Goal: Task Accomplishment & Management: Use online tool/utility

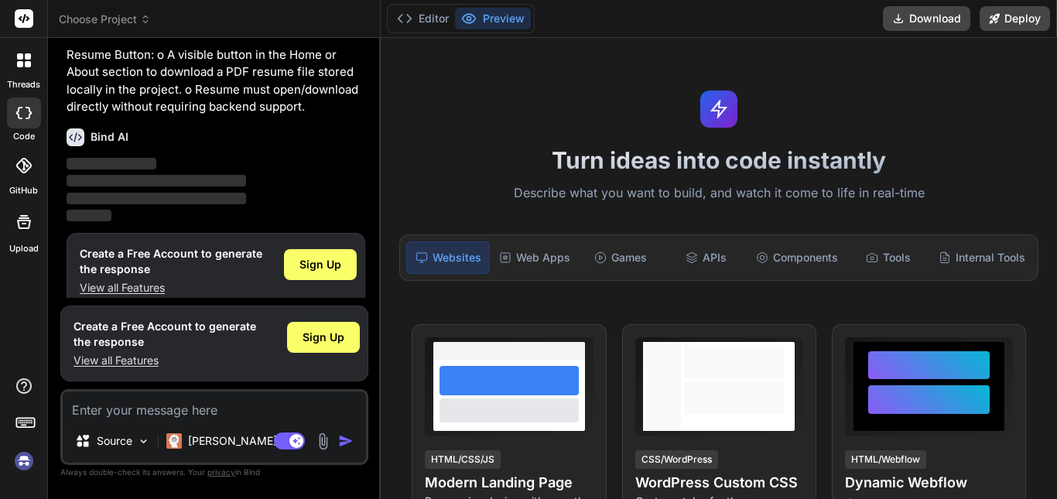
scroll to position [283, 0]
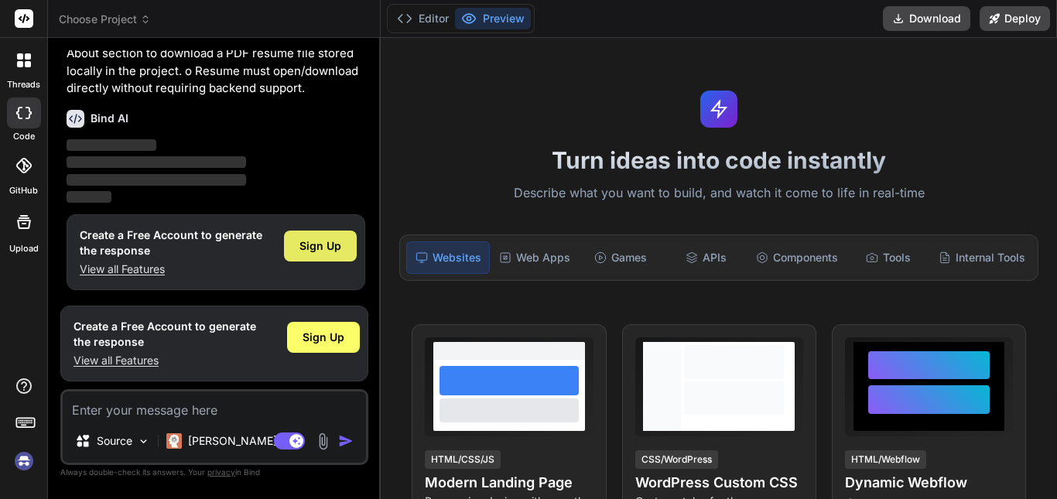
click at [326, 234] on div "Sign Up" at bounding box center [320, 246] width 73 height 31
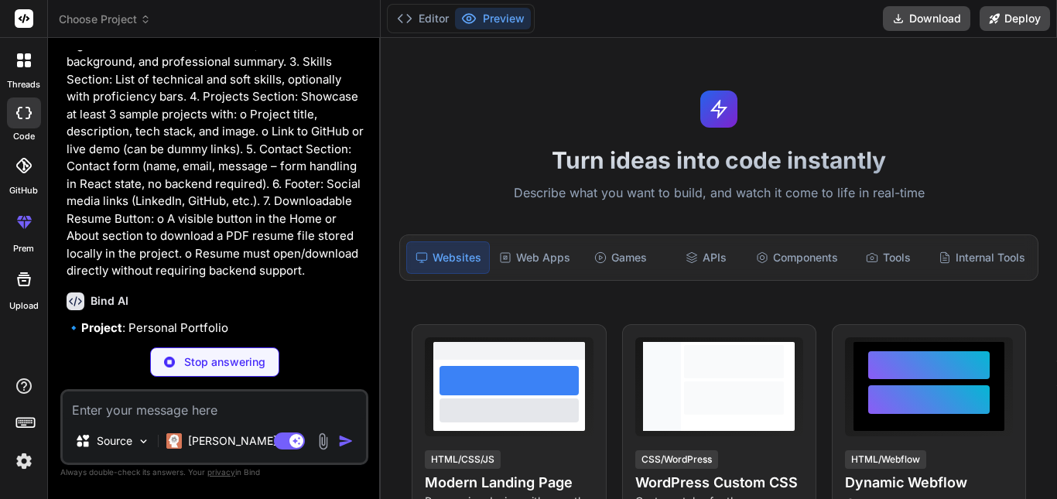
scroll to position [101, 0]
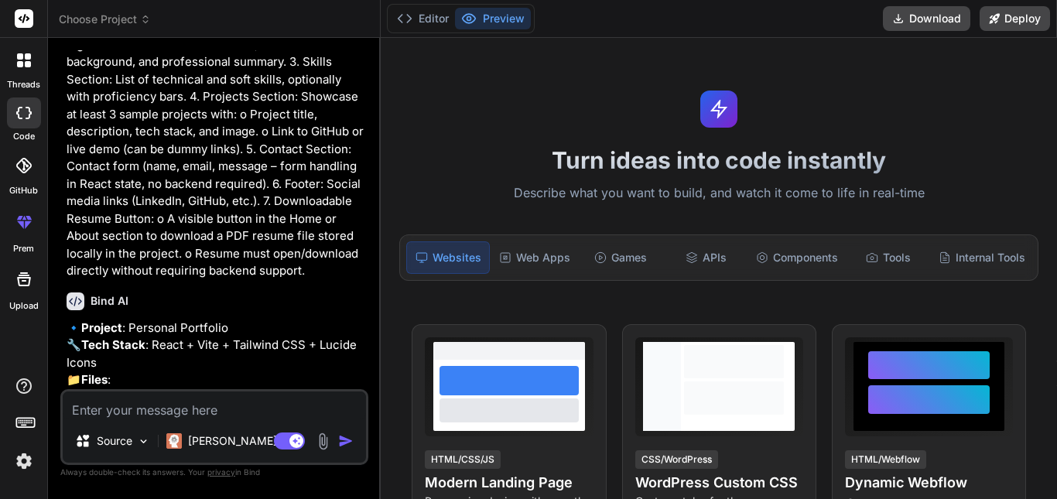
type textarea "x"
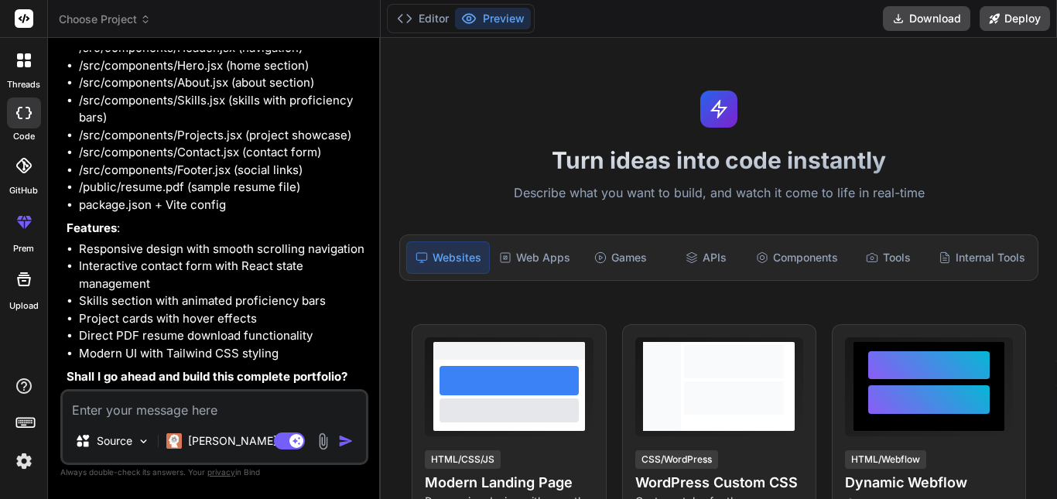
scroll to position [505, 0]
click at [228, 408] on textarea at bounding box center [214, 405] width 303 height 28
type textarea "y"
type textarea "x"
type textarea "ye"
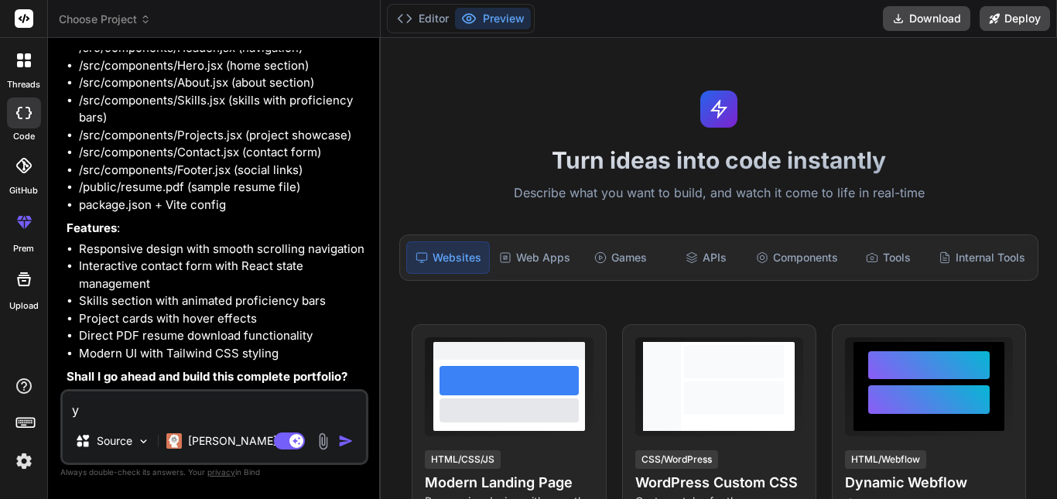
type textarea "x"
type textarea "yes"
type textarea "x"
type textarea "yes"
type textarea "x"
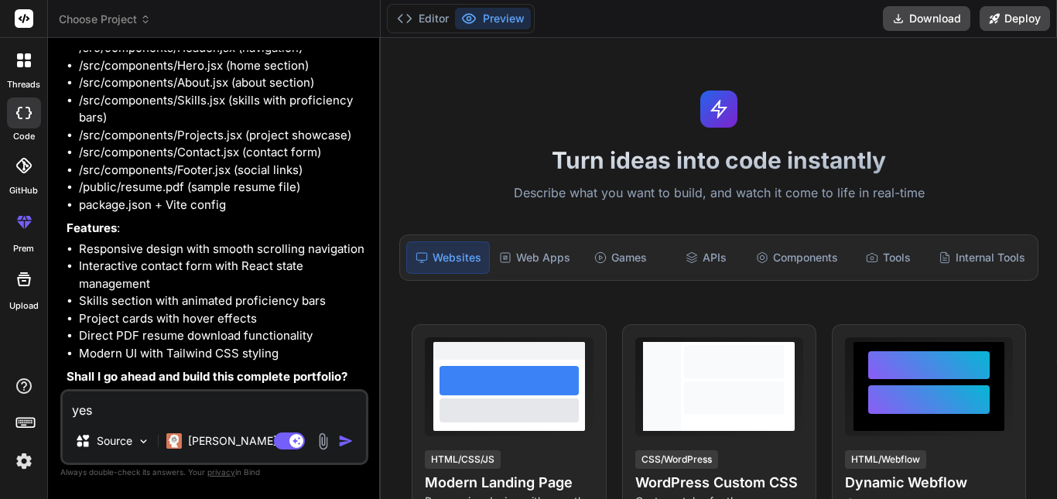
type textarea "yes a"
type textarea "x"
type textarea "yes an"
type textarea "x"
type textarea "yes and"
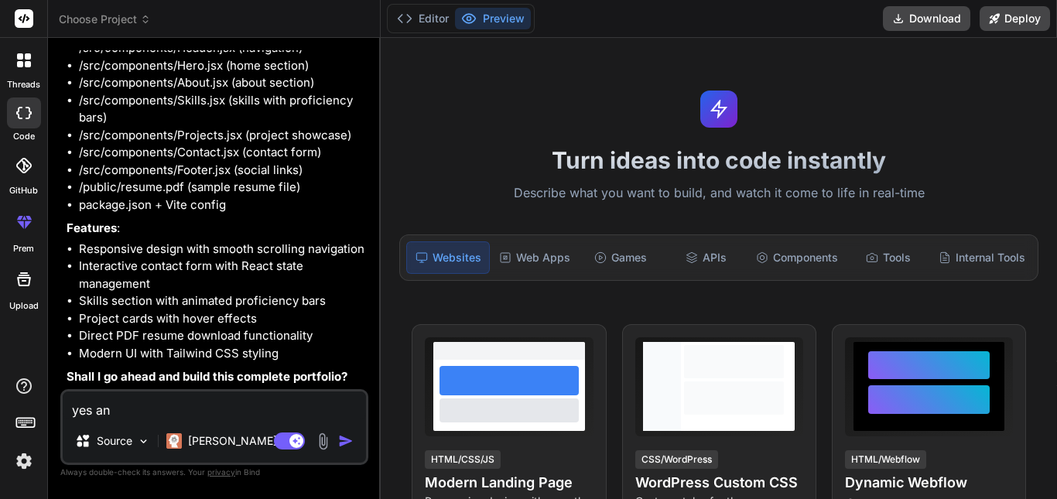
type textarea "x"
type textarea "yes and"
type textarea "x"
type textarea "yes and g"
type textarea "x"
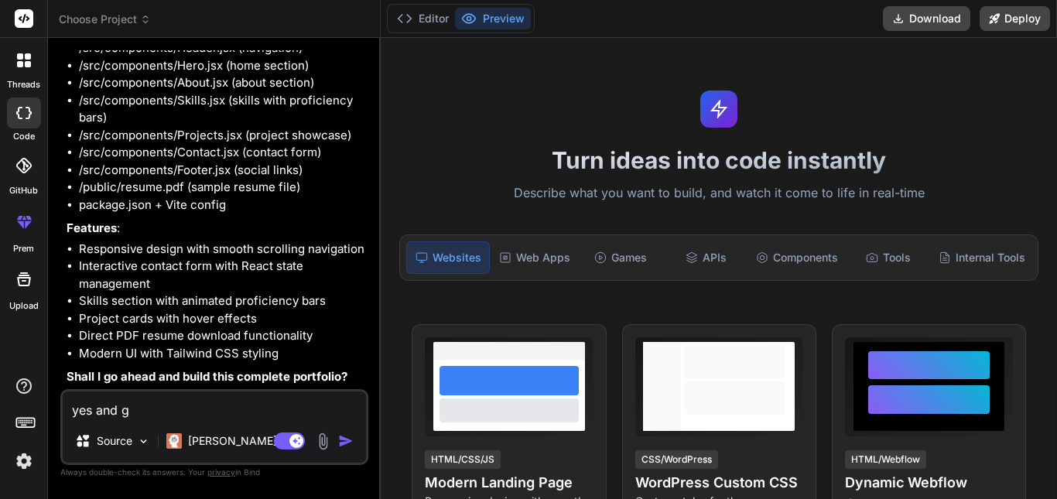
type textarea "yes and gi"
type textarea "x"
type textarea "yes and giv"
type textarea "x"
type textarea "yes and give"
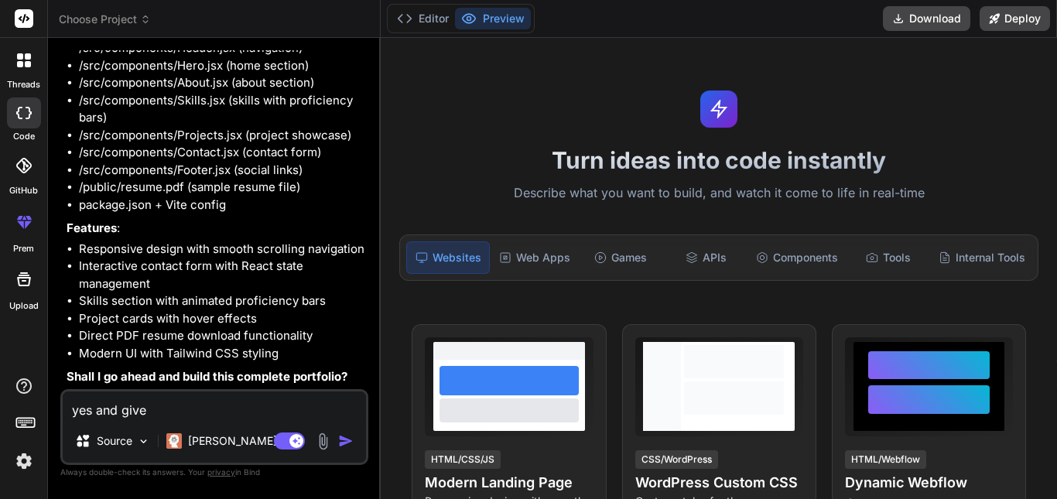
type textarea "x"
type textarea "yes and give"
type textarea "x"
type textarea "yes and give c"
type textarea "x"
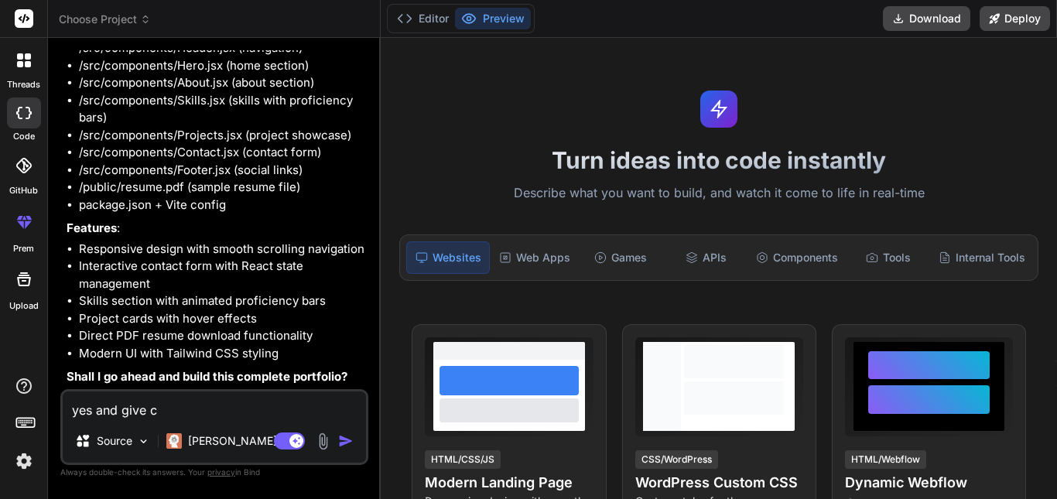
type textarea "yes and give co"
type textarea "x"
type textarea "yes and give col"
type textarea "x"
type textarea "yes and give colo"
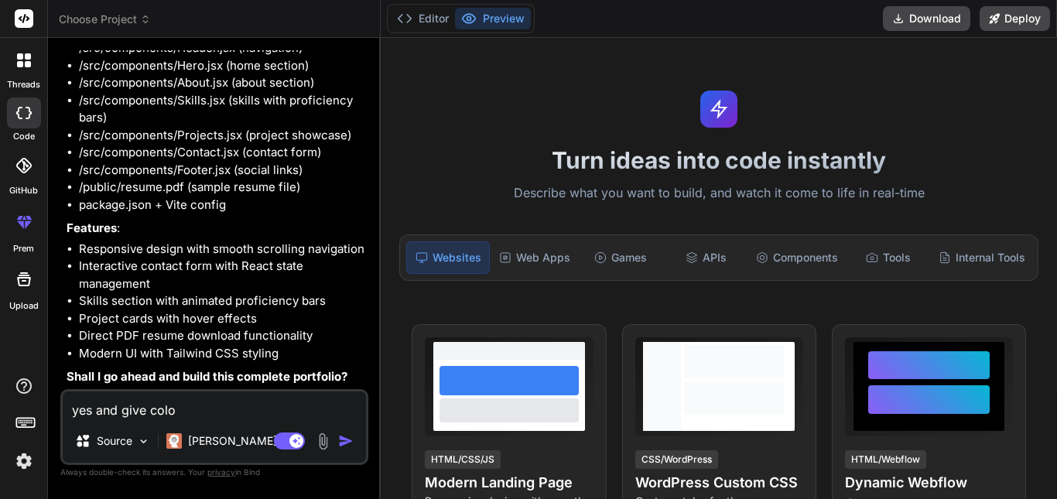
type textarea "x"
type textarea "yes and give color"
type textarea "x"
type textarea "yes and give color"
type textarea "x"
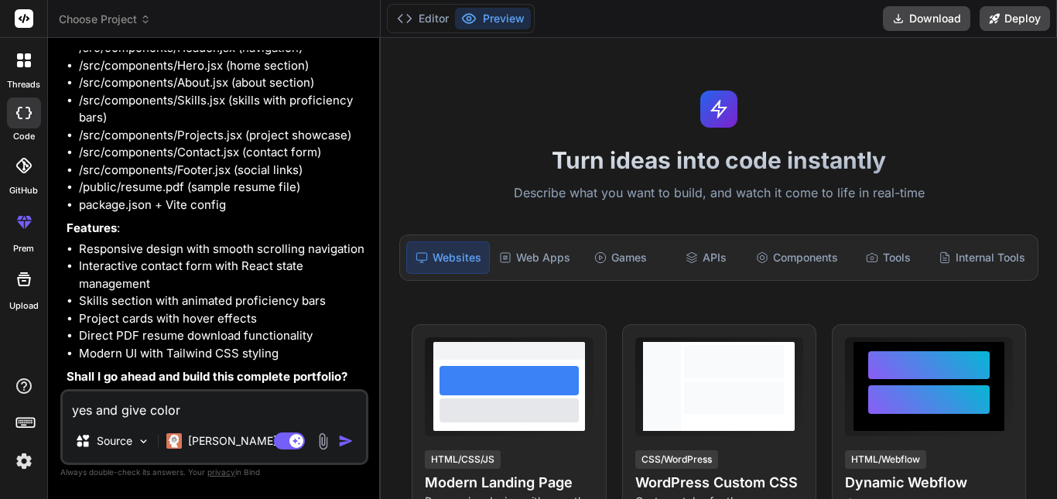
type textarea "yes and give color p"
type textarea "x"
type textarea "yes and give color pa"
type textarea "x"
type textarea "yes and give color pal"
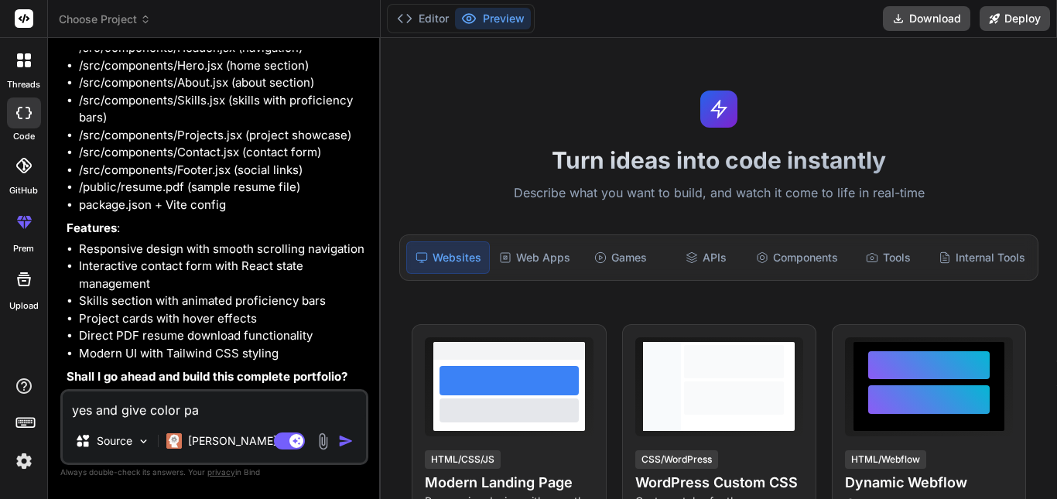
type textarea "x"
type textarea "yes and give color pale"
type textarea "x"
type textarea "yes and give color palet"
type textarea "x"
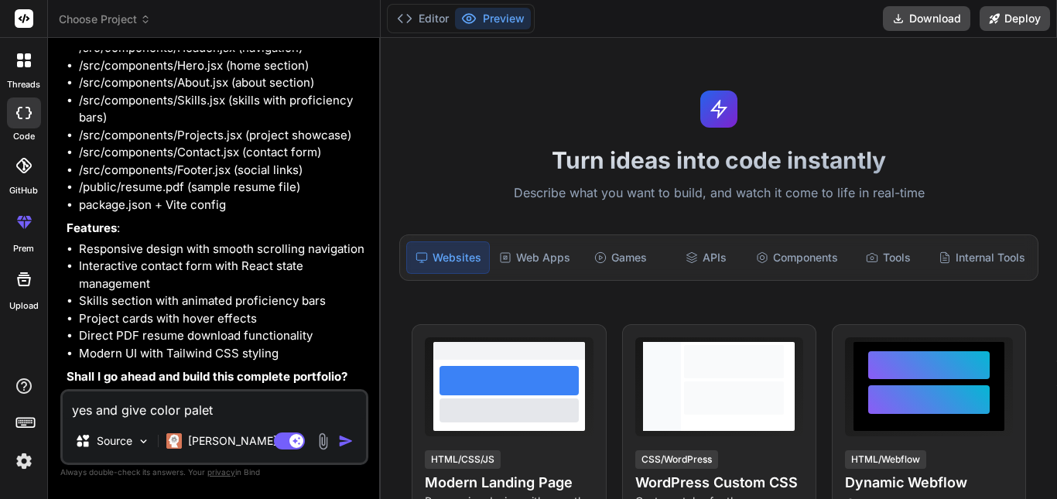
type textarea "yes and give color palet"
type textarea "x"
type textarea "yes and give color palet r"
type textarea "x"
type textarea "yes and give color palet re"
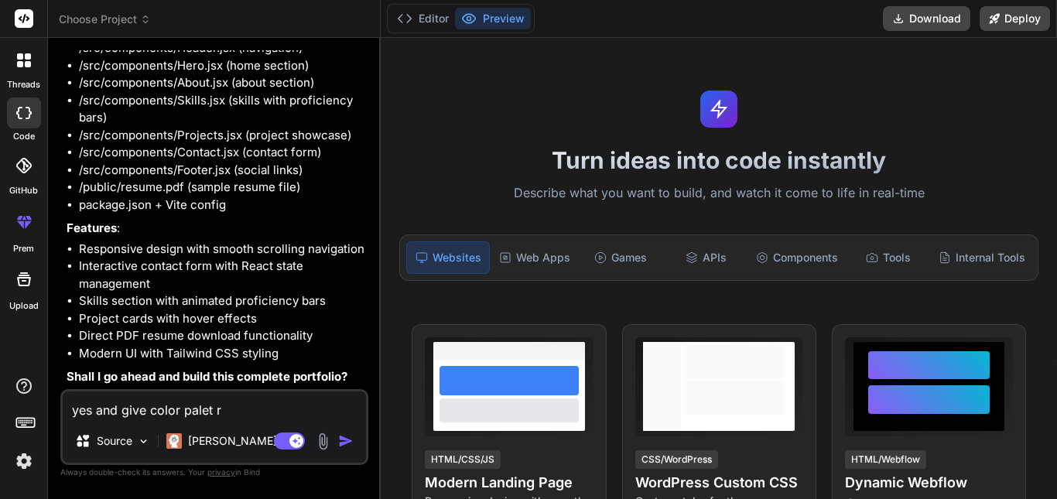
type textarea "x"
type textarea "yes and give color palet rel"
type textarea "x"
type textarea "yes and give color palet [MEDICAL_DATA]"
type textarea "x"
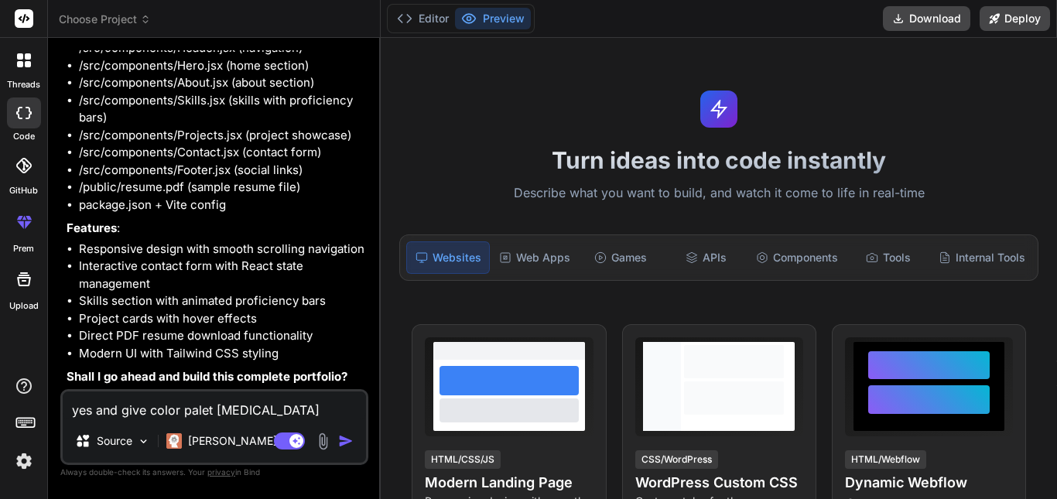
type textarea "yes and give color palet relat"
type textarea "x"
type textarea "yes and give color palet relate"
type textarea "x"
type textarea "yes and give color palet related"
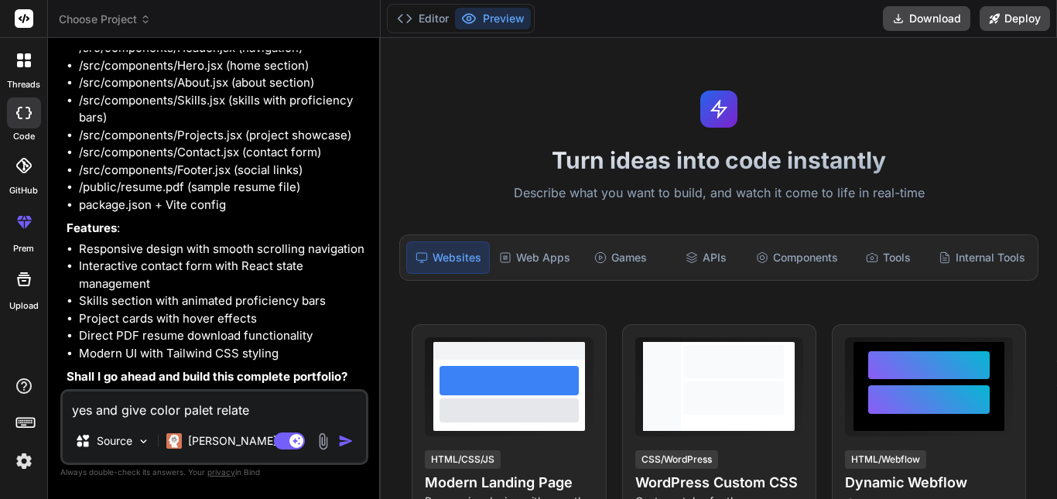
type textarea "x"
type textarea "yes and give color palet related"
type textarea "x"
type textarea "yes and give color palet related"
type textarea "x"
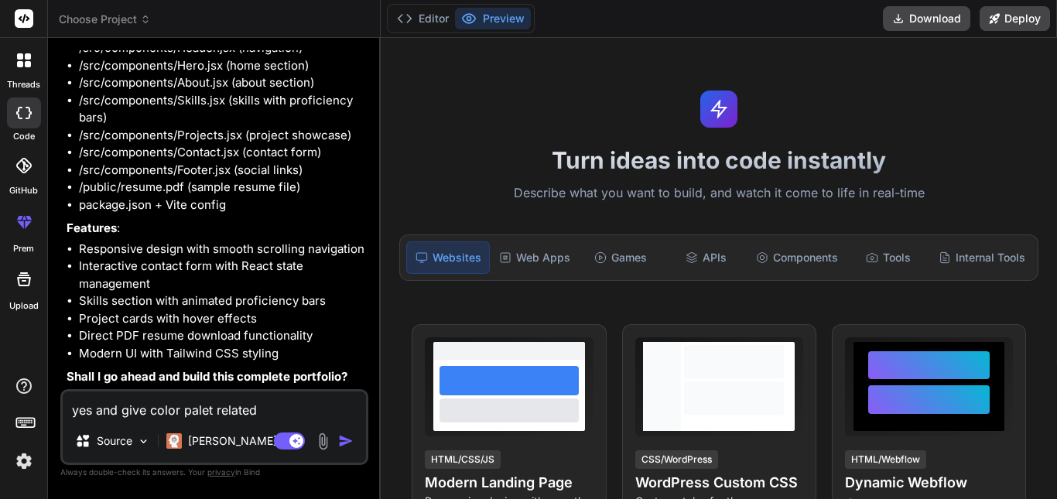
type textarea "yes and give color palet related t"
type textarea "x"
type textarea "yes and give color palet related to"
type textarea "x"
type textarea "yes and give color palet related to"
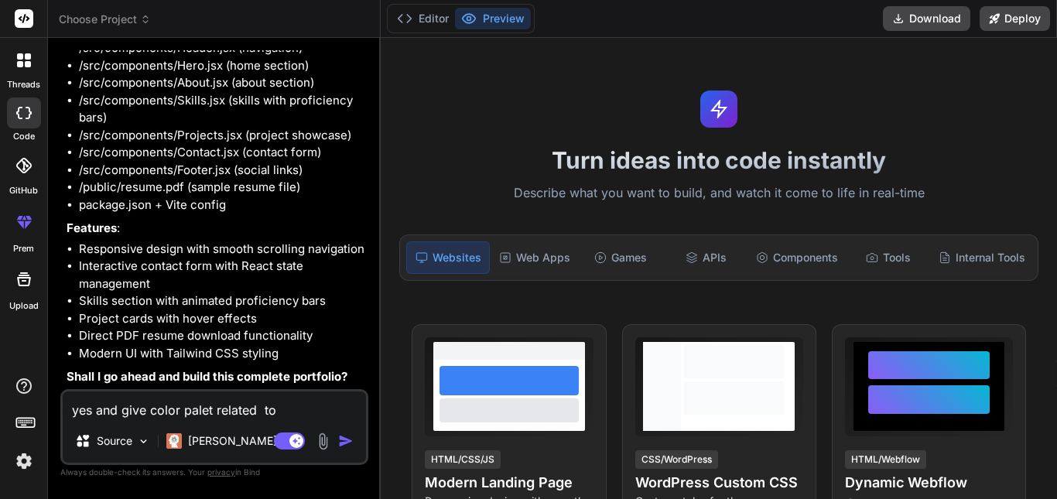
type textarea "x"
type textarea "yes and give color palet related to b"
type textarea "x"
type textarea "yes and give color palet related to"
type textarea "x"
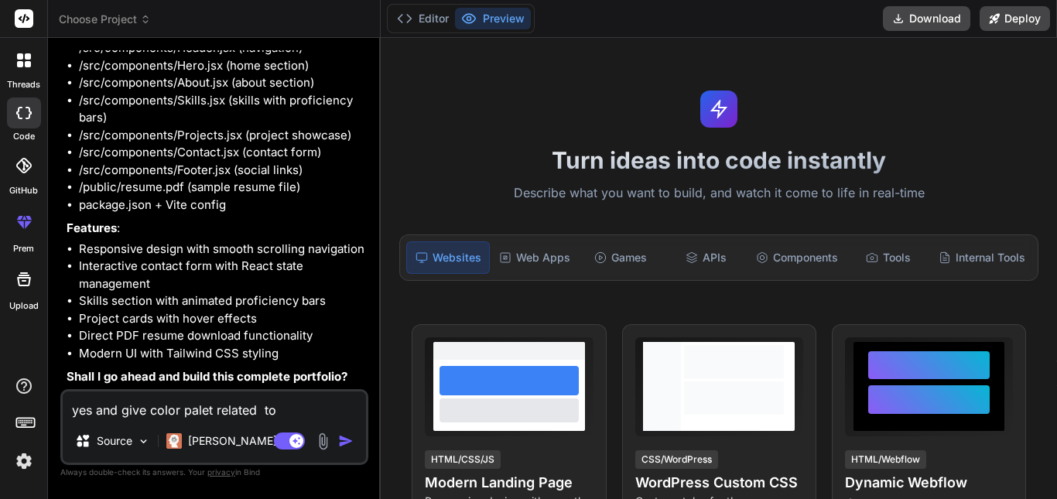
type textarea "yes and give color palet related to r"
type textarea "x"
type textarea "yes and give color palet related to ro"
type textarea "x"
type textarea "yes and give color palet related to [PERSON_NAME]"
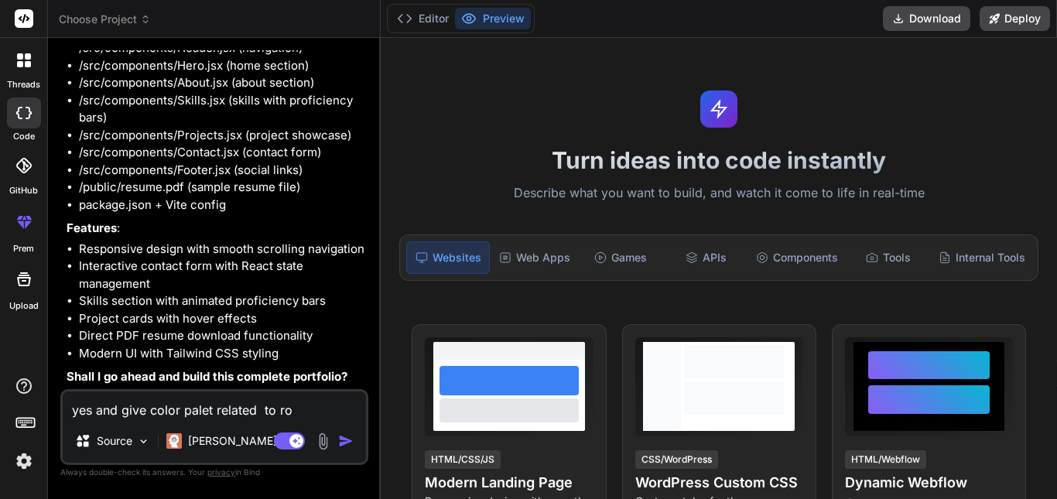
type textarea "x"
type textarea "yes and give color palet related to roya"
type textarea "x"
type textarea "yes and give color palet related to royal"
type textarea "x"
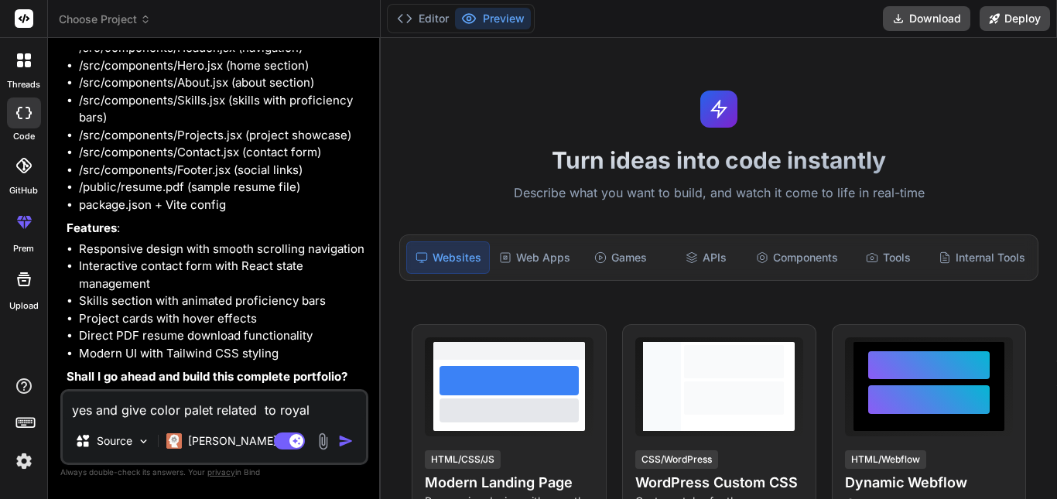
type textarea "yes and give color palet related to royal"
type textarea "x"
type textarea "yes and give color palet related to royal b"
type textarea "x"
type textarea "yes and give color palet related to royal bu"
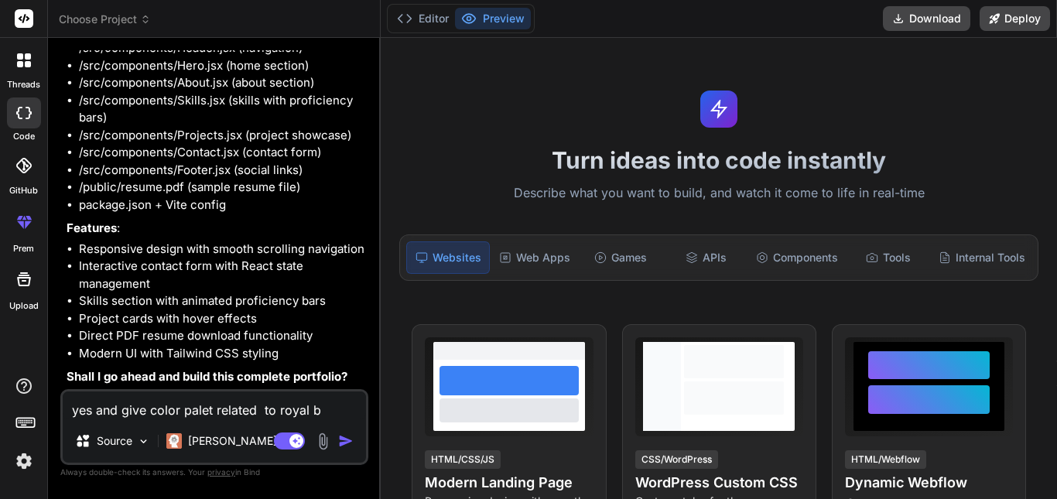
type textarea "x"
type textarea "yes and give color palet related to royal b"
type textarea "x"
type textarea "yes and give color palet related to royal bl"
type textarea "x"
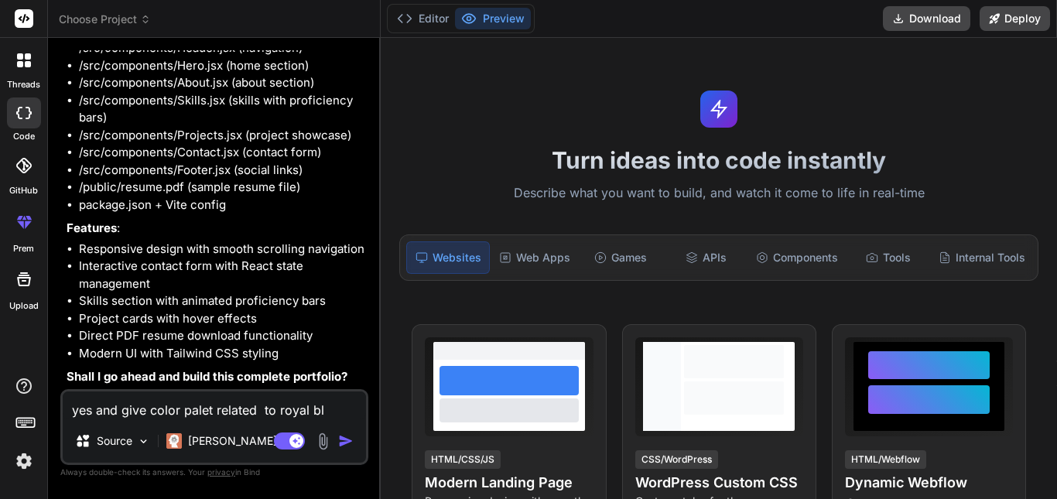
type textarea "yes and give color palet related to royal blu"
type textarea "x"
type textarea "yes and give color palet related to royal blue"
type textarea "x"
type textarea "yes and give color palet related to royal blue"
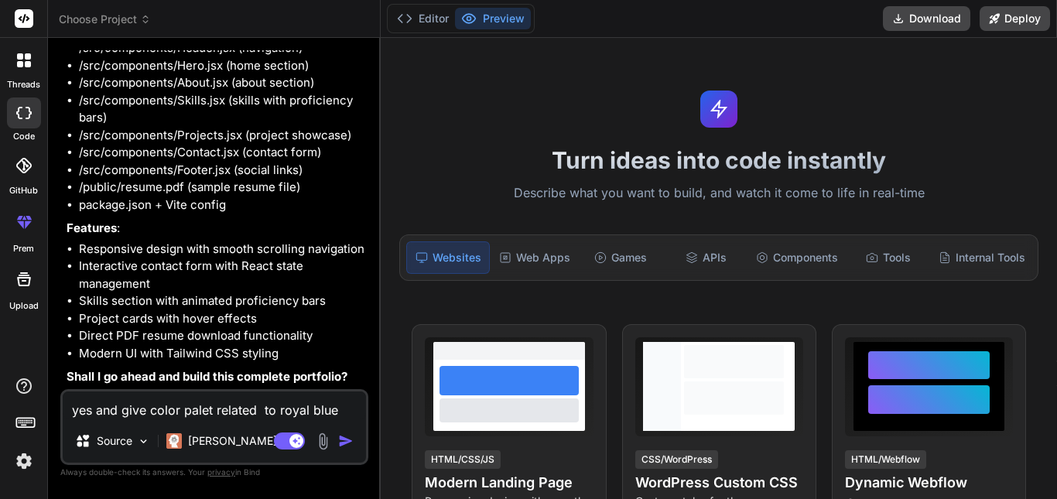
click at [349, 438] on img "button" at bounding box center [345, 440] width 15 height 15
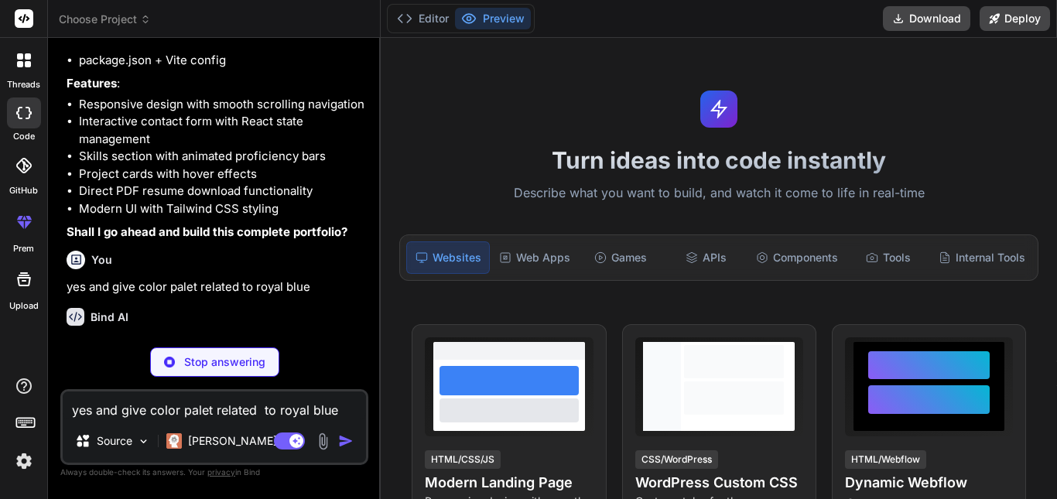
scroll to position [665, 0]
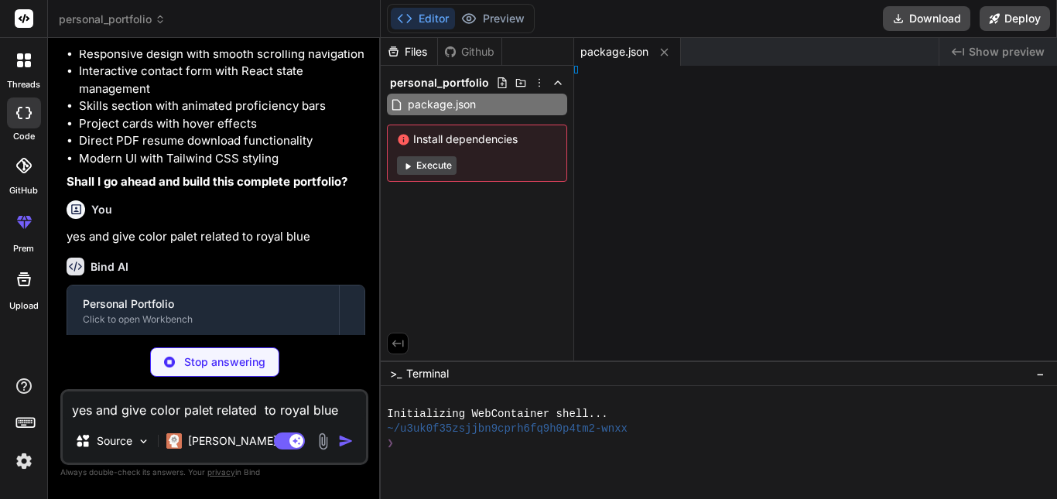
type textarea "x"
type textarea "import { defineConfig } from 'vite' import react from '@vitejs/plugin-react' ex…"
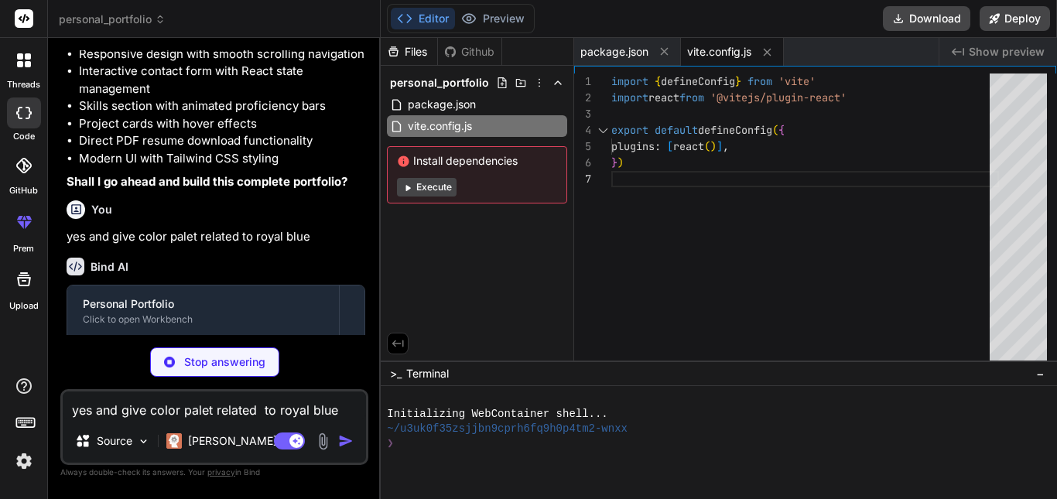
type textarea "x"
type textarea "} } }, }, plugins: [], }"
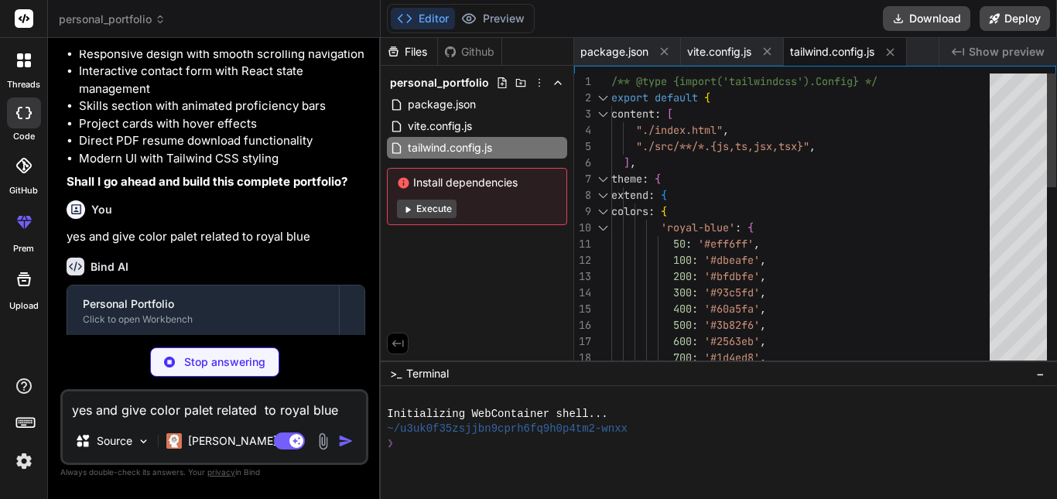
type textarea "x"
type textarea "export default { plugins: { tailwindcss: {}, autoprefixer: {}, }, }"
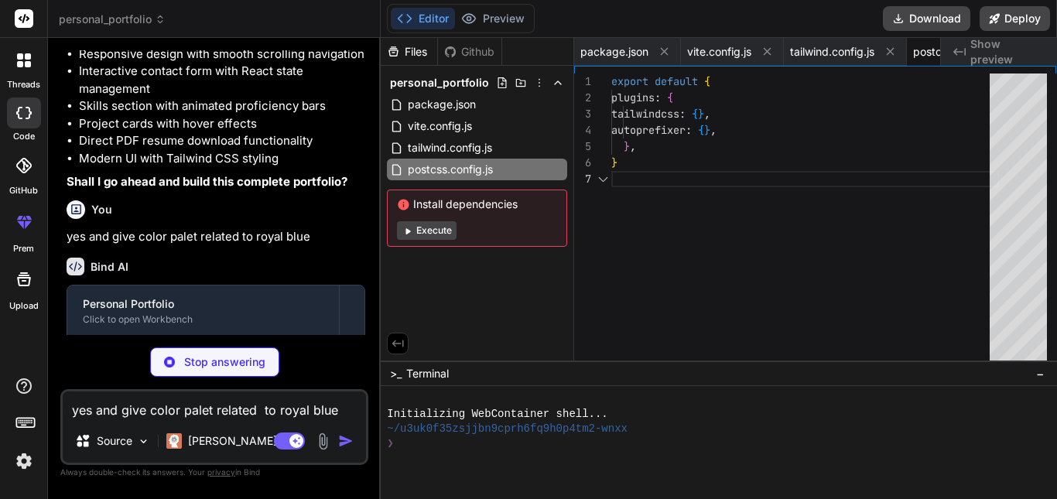
scroll to position [0, 96]
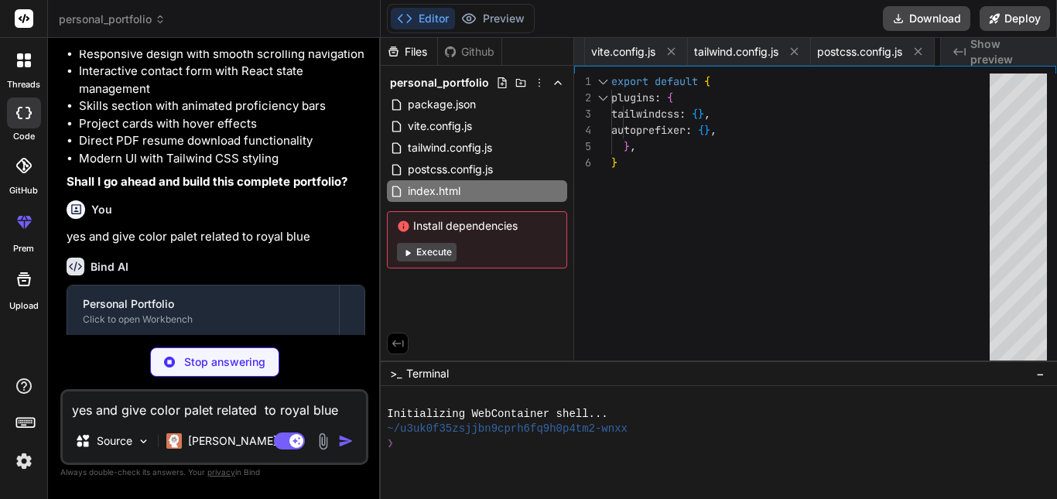
type textarea "x"
type textarea "<div id="root"></div> <script type="module" src="/src/main.jsx"></script> </bod…"
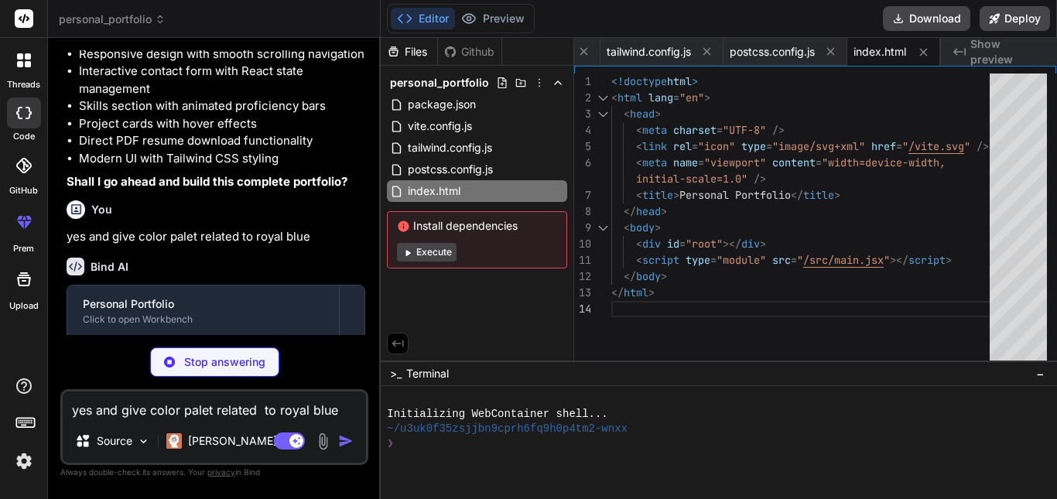
type textarea "x"
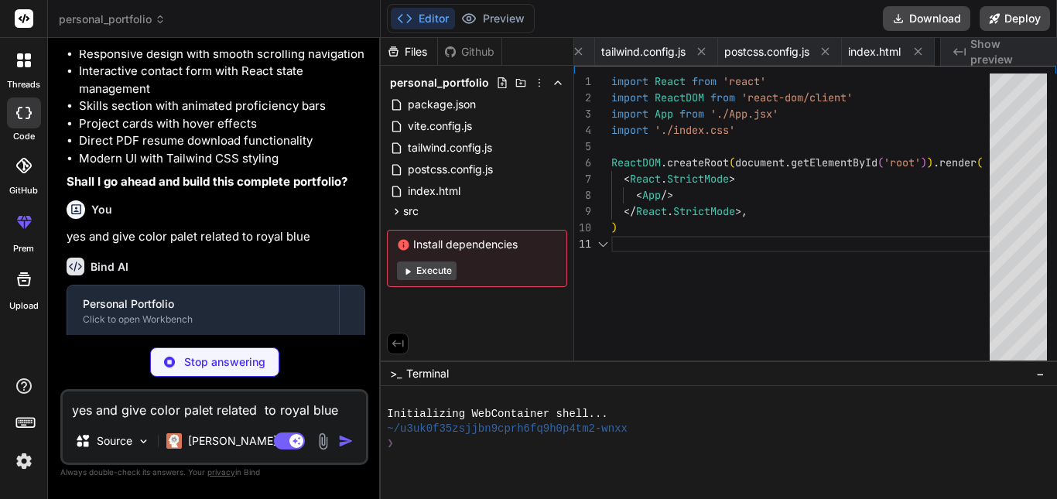
scroll to position [0, 282]
type textarea "x"
type textarea "@apply transition-all duration-300 hover:shadow-xl hover:shadow-royal-blue-500/…"
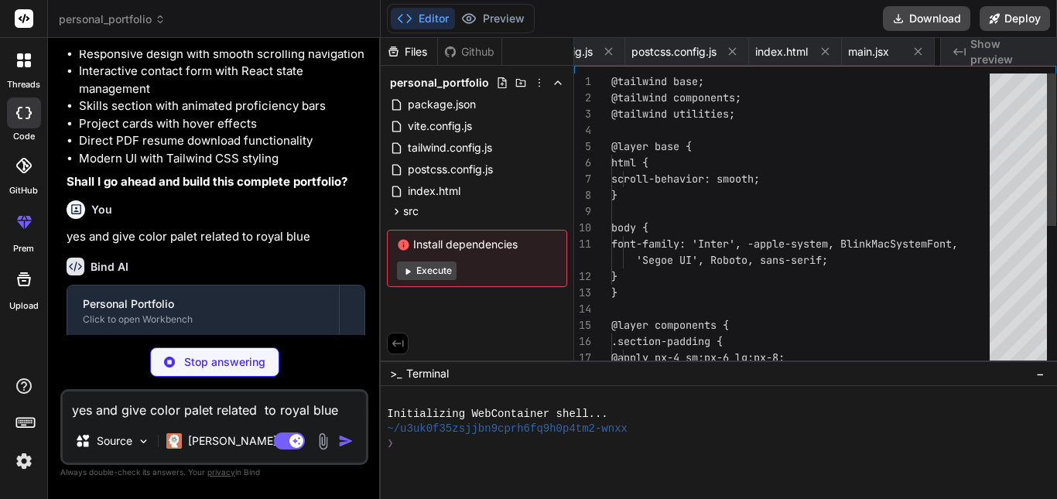
scroll to position [0, 374]
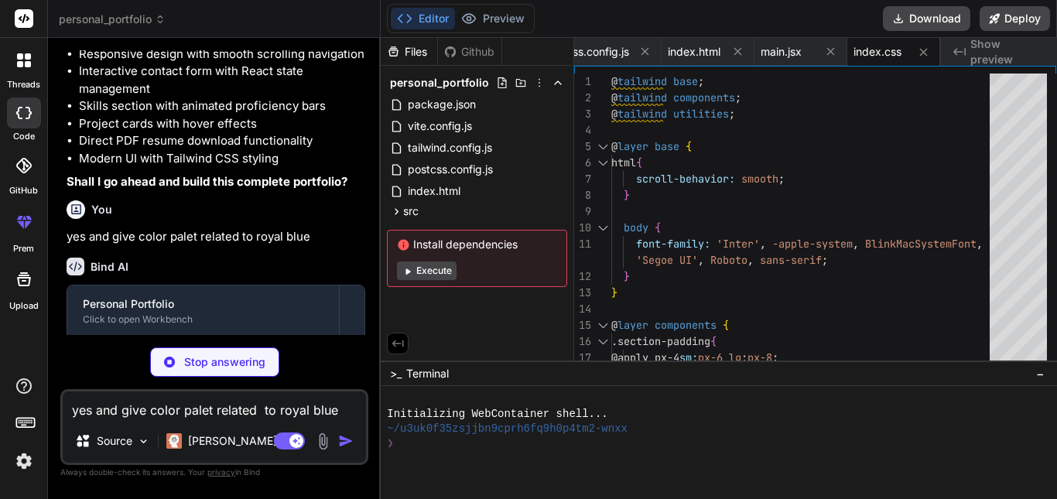
type textarea "x"
type textarea "</main> <Footer /> </div> ) } export default App"
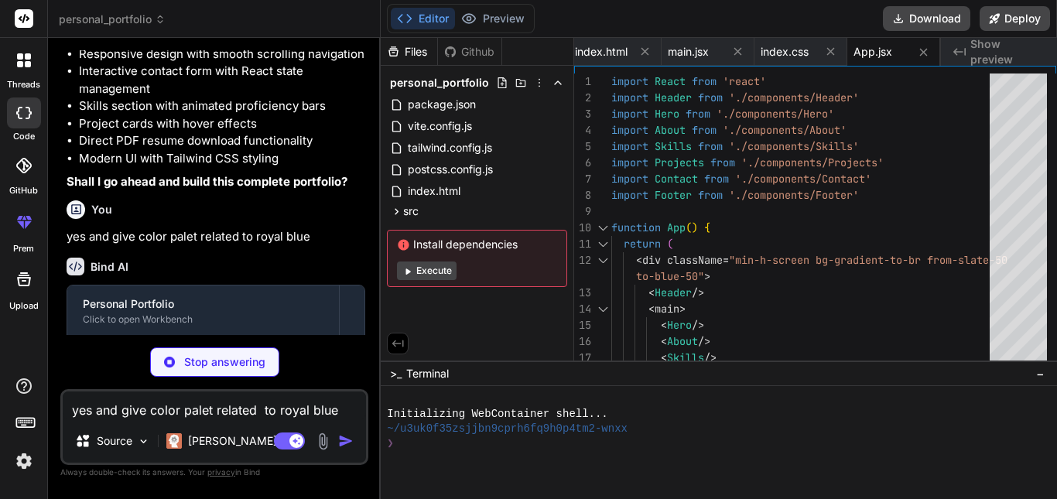
type textarea "x"
type textarea ")} </nav> </header> ) } export default Header"
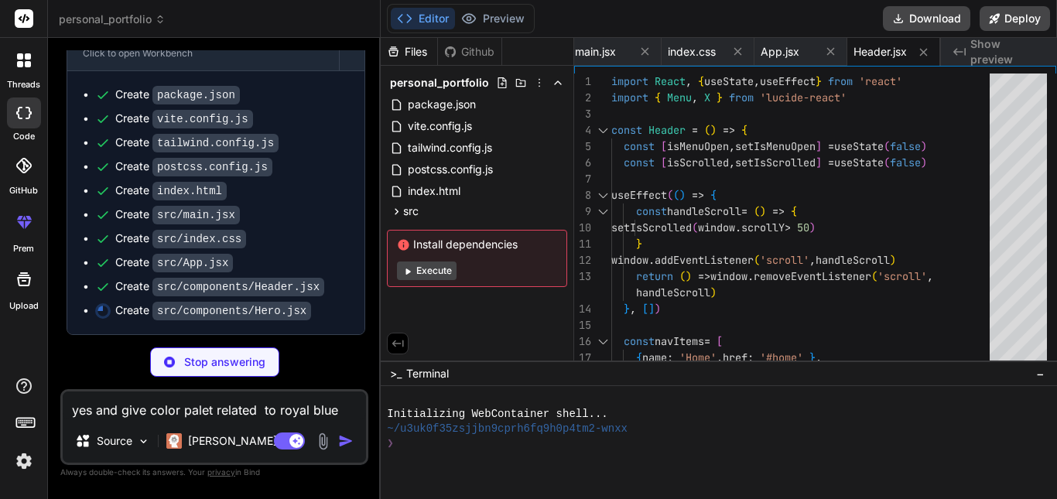
scroll to position [966, 0]
type textarea "x"
type textarea "</section> ) } export default Hero"
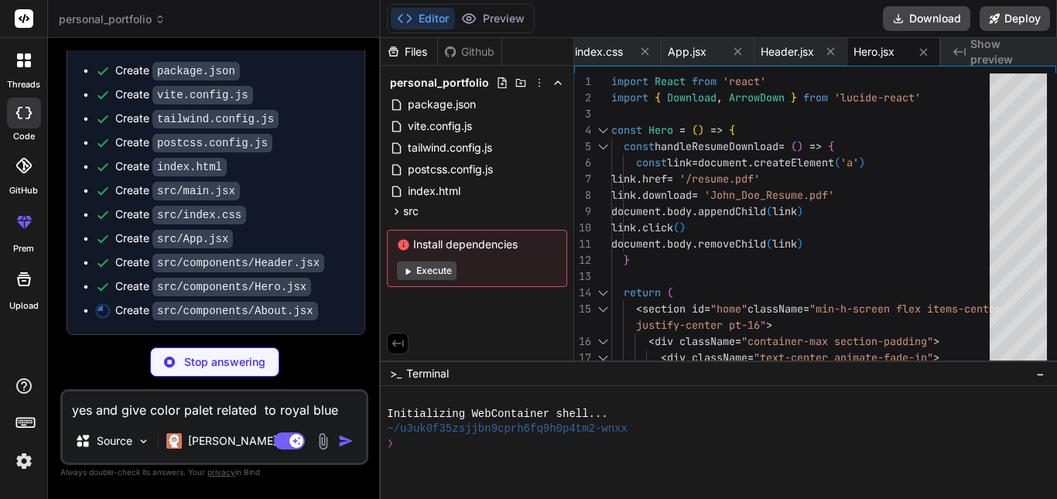
click at [241, 405] on textarea "yes and give color palet related to royal blue" at bounding box center [214, 405] width 303 height 28
type textarea "x"
type textarea "a"
type textarea "x"
type textarea "ad"
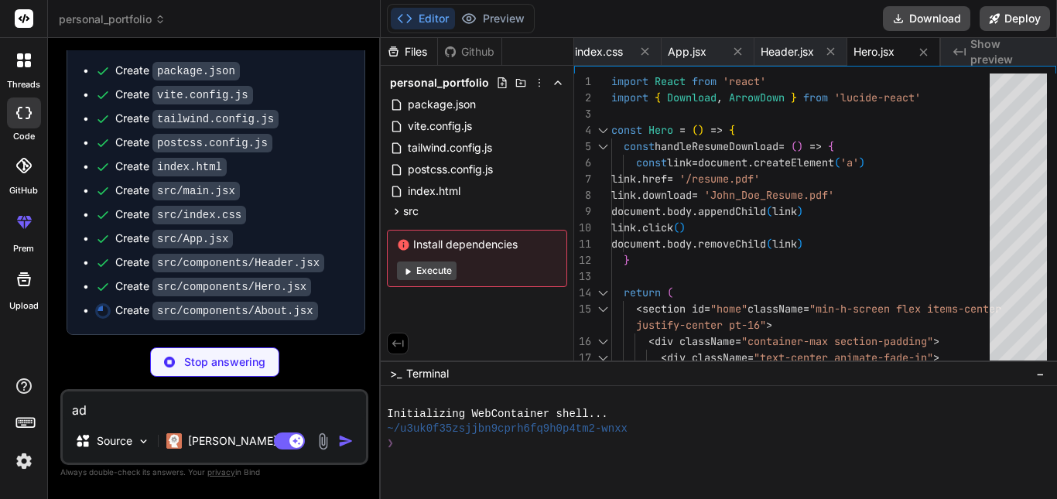
type textarea "x"
type textarea "add"
type textarea "x"
type textarea "add"
type textarea "x"
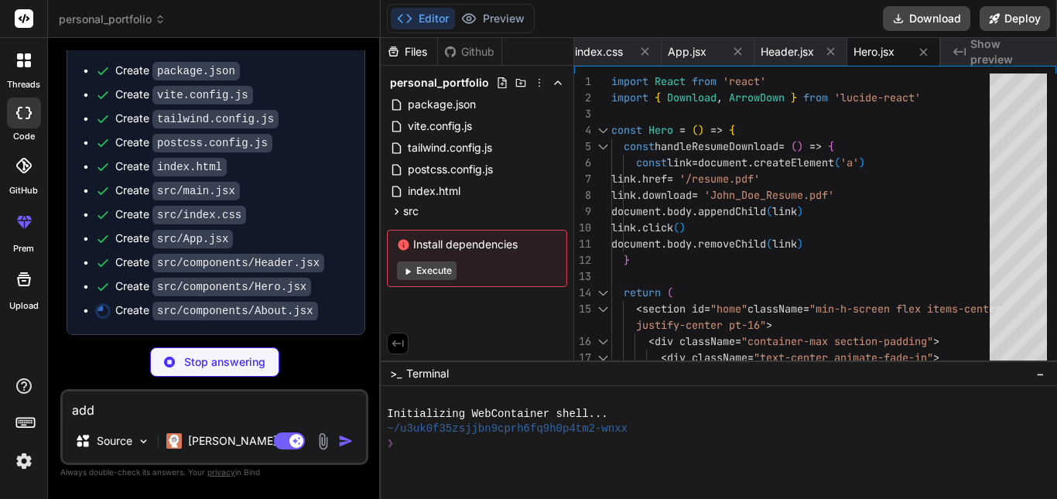
type textarea "add n"
type textarea "x"
type textarea "add ni"
type textarea "x"
type textarea "add nig"
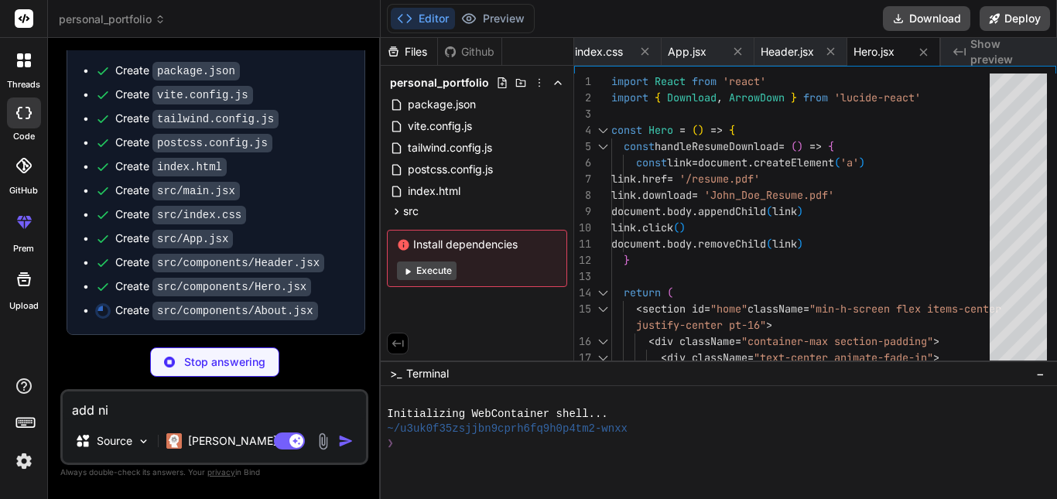
type textarea "x"
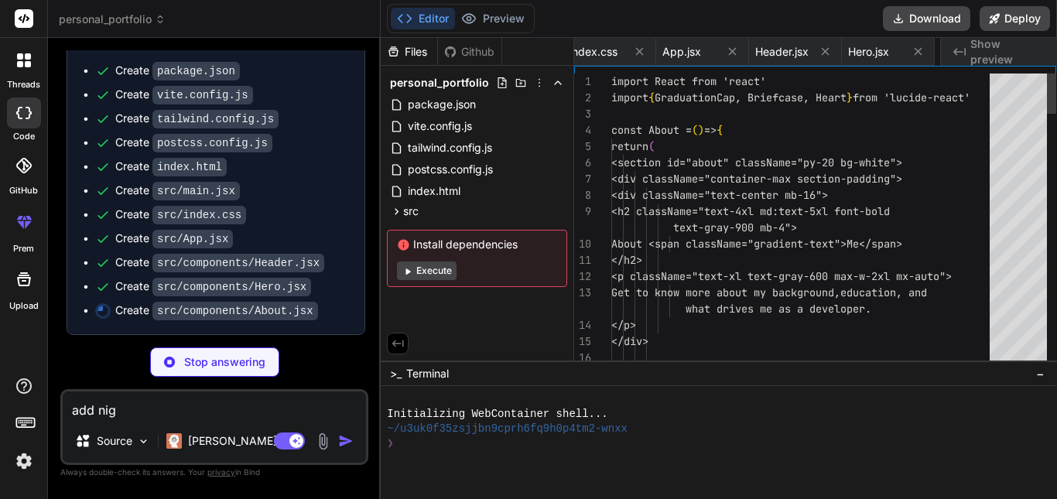
type textarea "x"
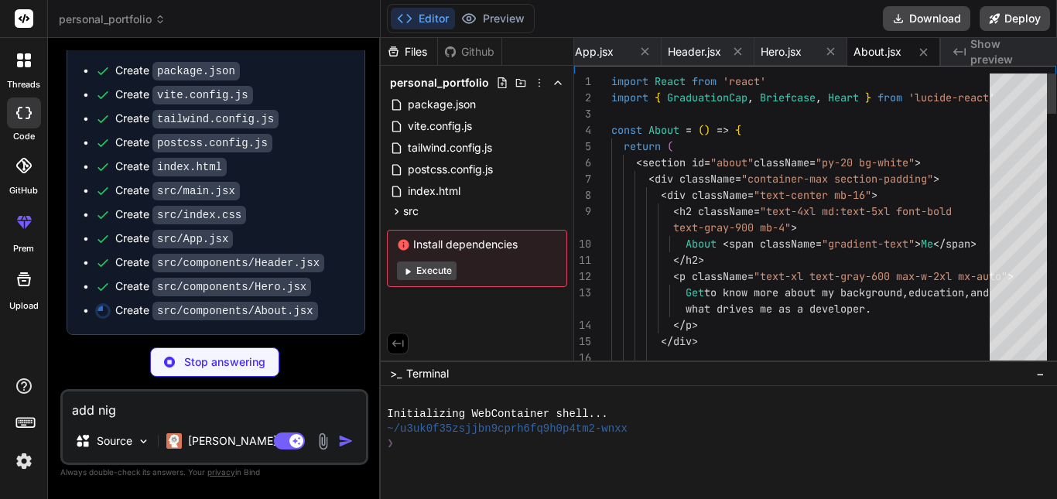
type textarea "add nigh"
type textarea "x"
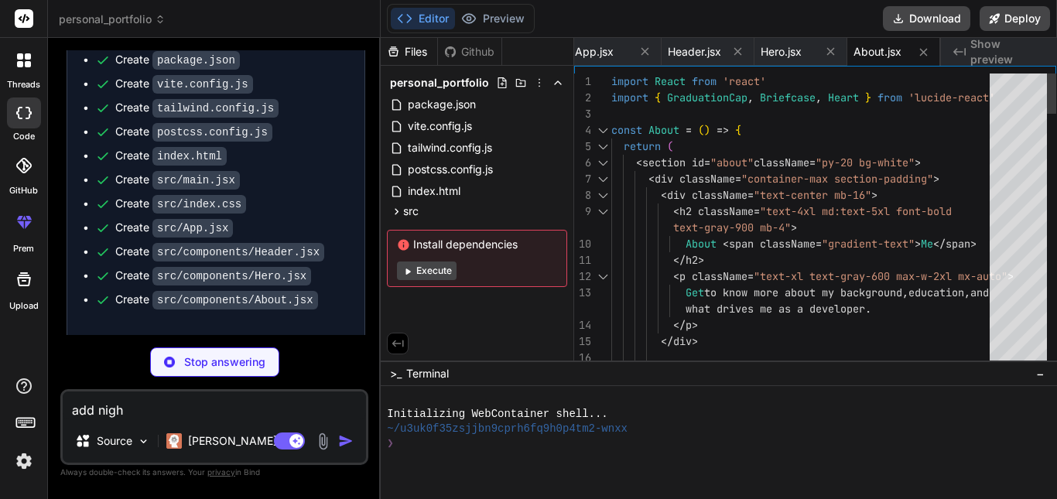
type textarea "add night"
type textarea "x"
type textarea "add night"
type textarea "x"
type textarea "add night a"
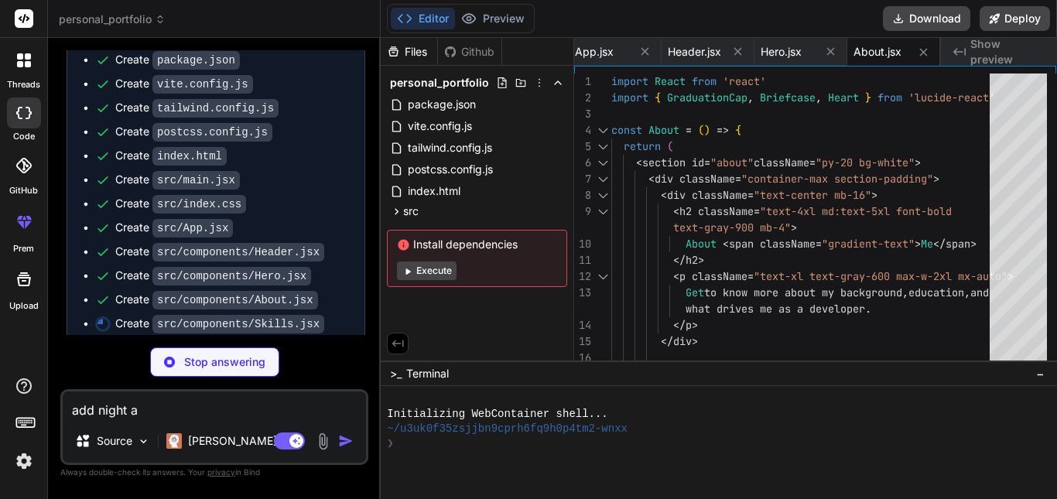
type textarea "x"
type textarea "add night an"
type textarea "x"
type textarea "add night and"
type textarea "x"
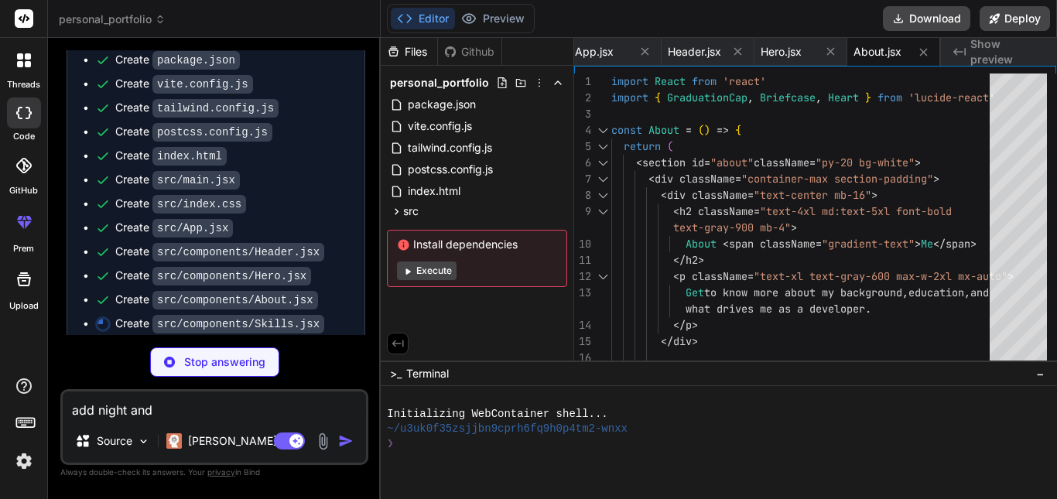
type textarea "add night and"
type textarea "x"
type textarea "add night and d"
type textarea "x"
type textarea "add night and da"
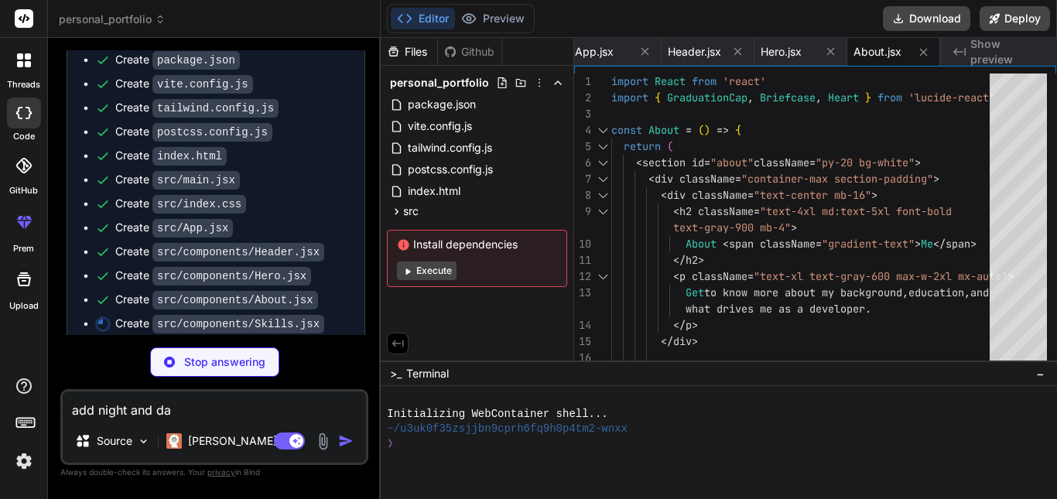
type textarea "x"
type textarea "add night and day"
type textarea "x"
type textarea "add night and day"
type textarea "x"
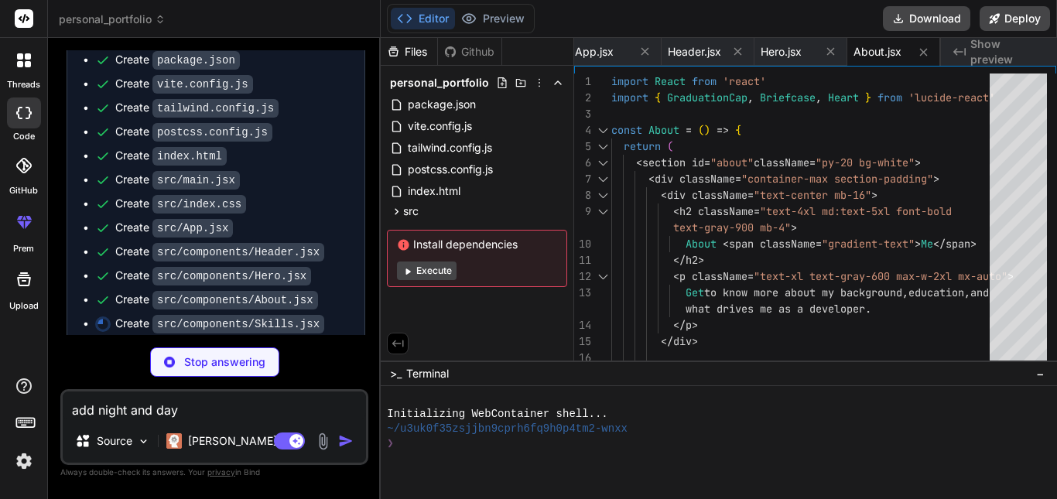
type textarea "add night and day"
type textarea "x"
type textarea "add night and da"
type textarea "x"
type textarea "add night and d"
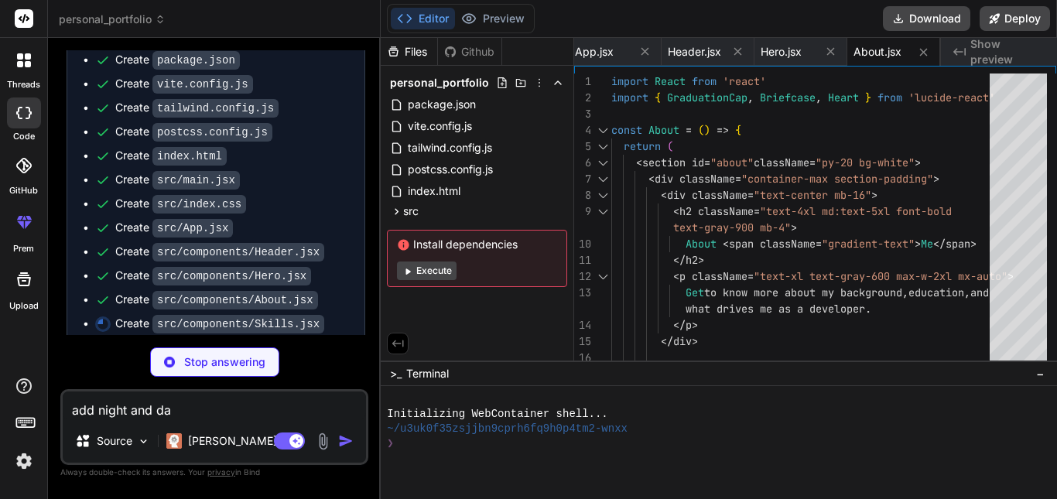
type textarea "x"
type textarea "add night and"
type textarea "x"
type textarea "add night and"
type textarea "x"
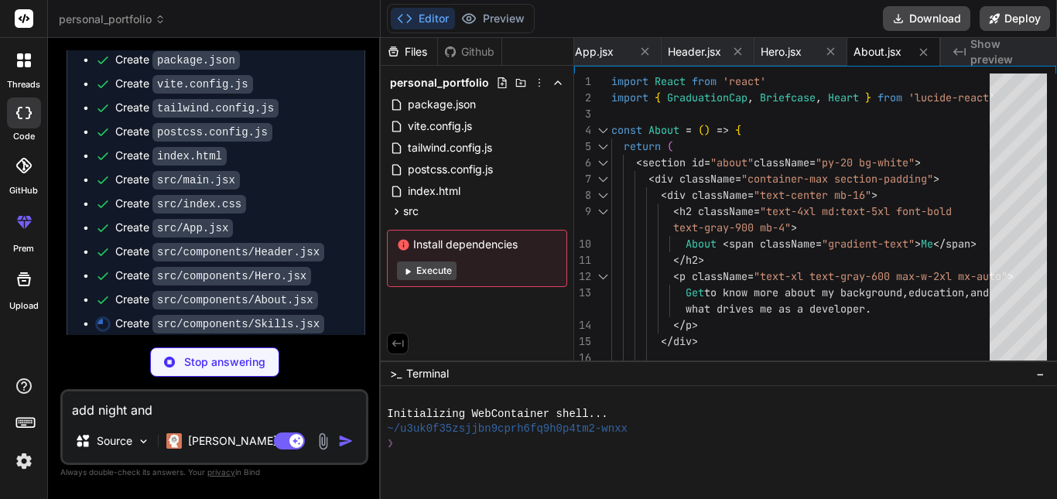
type textarea "add night an"
type textarea "x"
type textarea "add night a"
type textarea "x"
type textarea "add night"
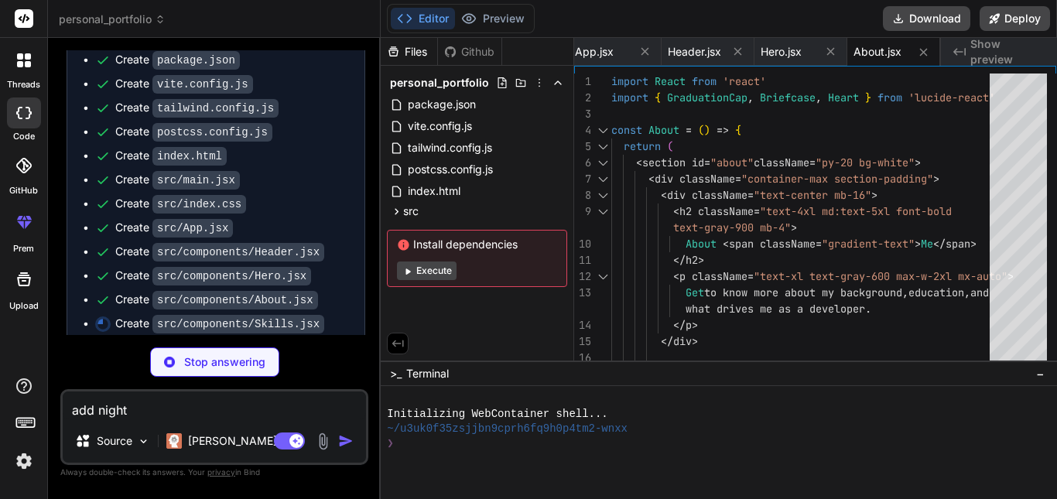
type textarea "x"
type textarea "add night"
type textarea "x"
type textarea "add nigh"
type textarea "x"
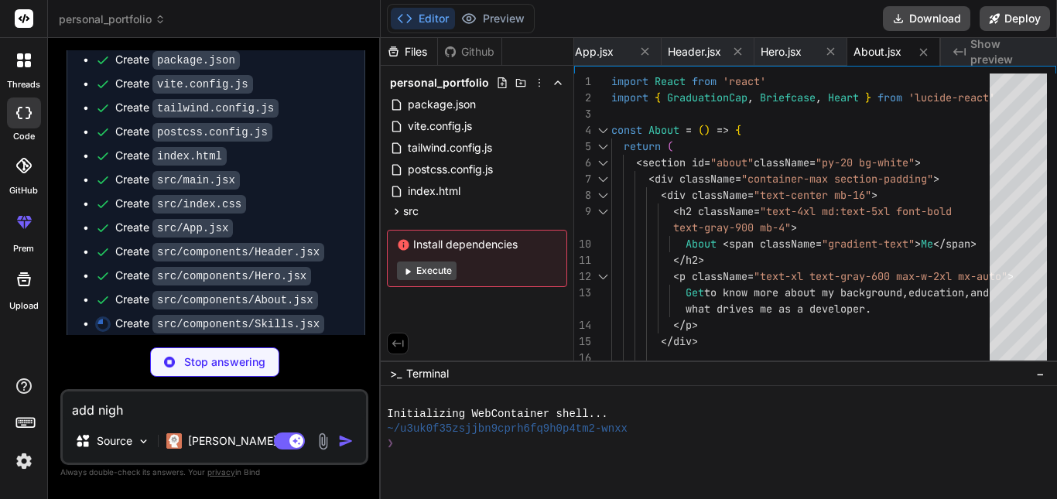
type textarea "add nig"
type textarea "x"
type textarea "add ni"
type textarea "x"
type textarea "add n"
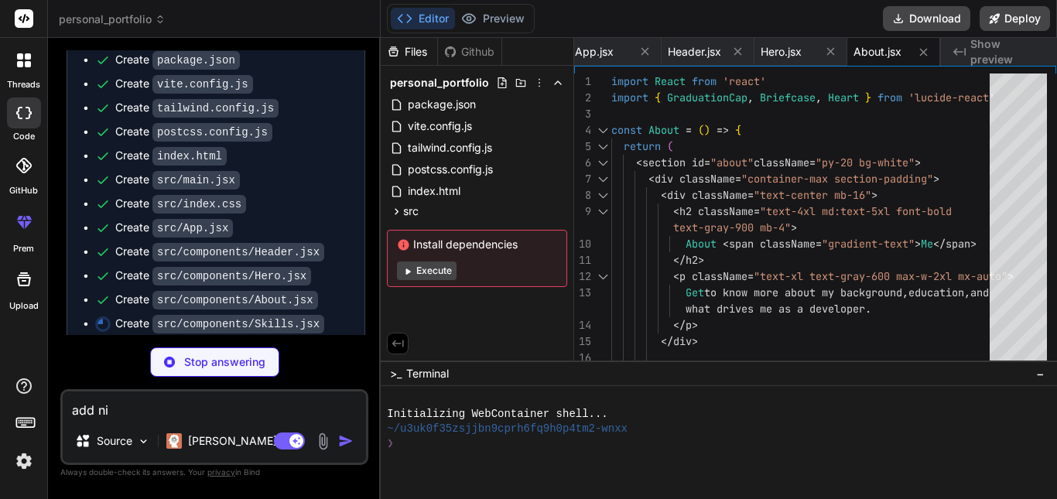
type textarea "x"
type textarea "add"
type textarea "x"
type textarea "add"
type textarea "x"
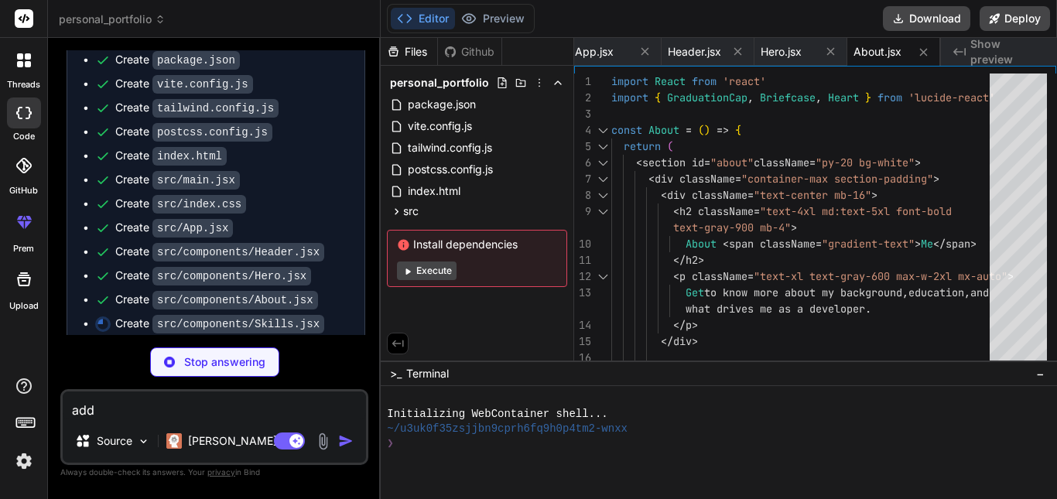
type textarea "ad"
type textarea "x"
type textarea "a"
type textarea "x"
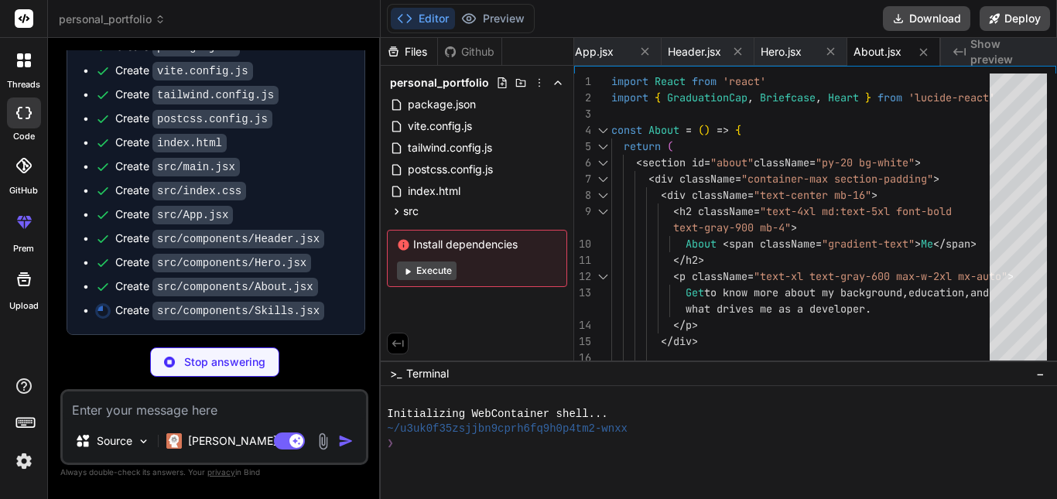
type textarea "x"
type textarea "</section> ) } export default Skills"
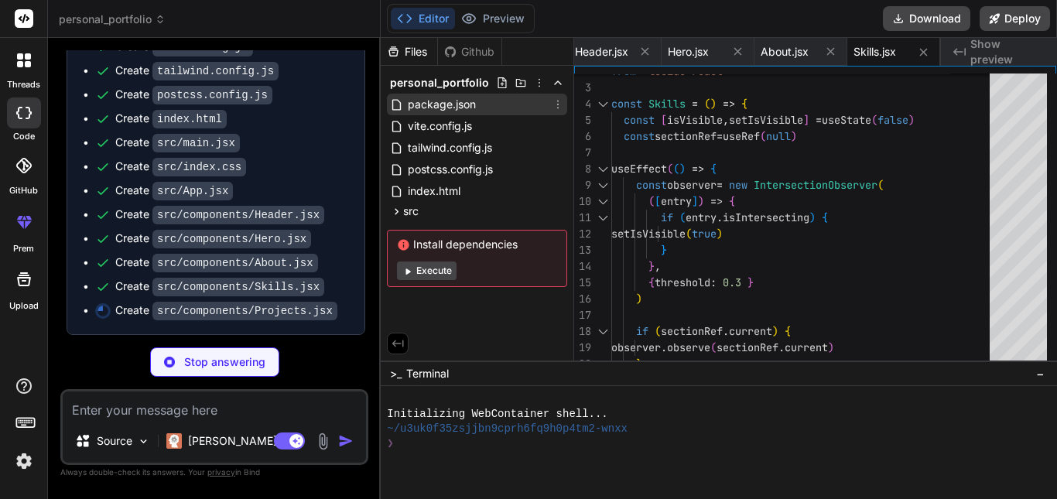
type textarea "x"
click at [477, 105] on span "package.json" at bounding box center [441, 104] width 71 height 19
type textarea ""postcss": "^[DATE]", "tailwindcss": "^3.3.0", "vite": "^4.4.5" } }"
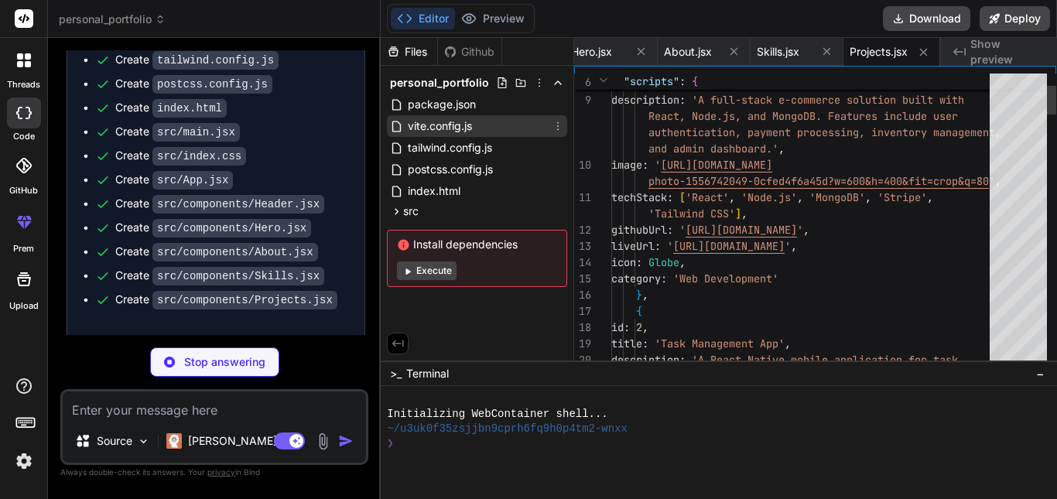
click at [455, 130] on span "vite.config.js" at bounding box center [439, 126] width 67 height 19
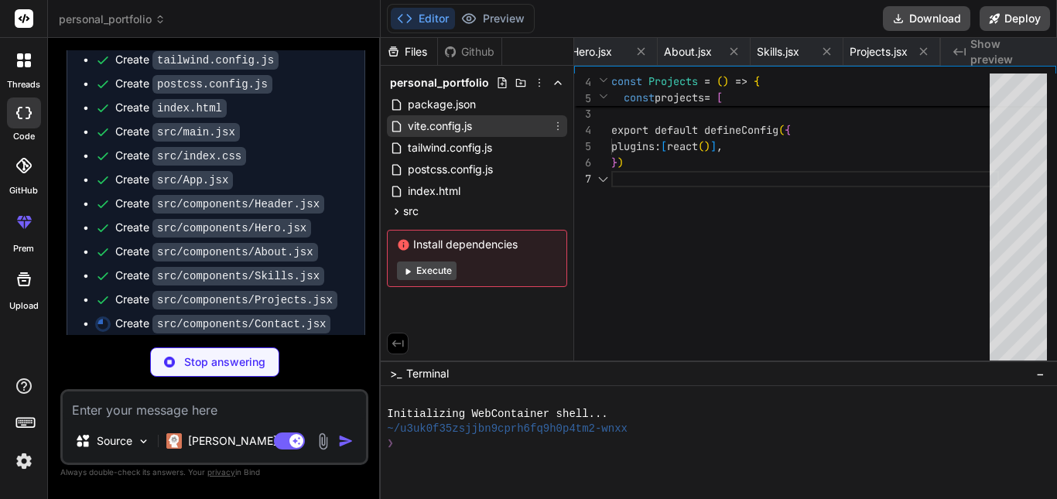
scroll to position [0, 107]
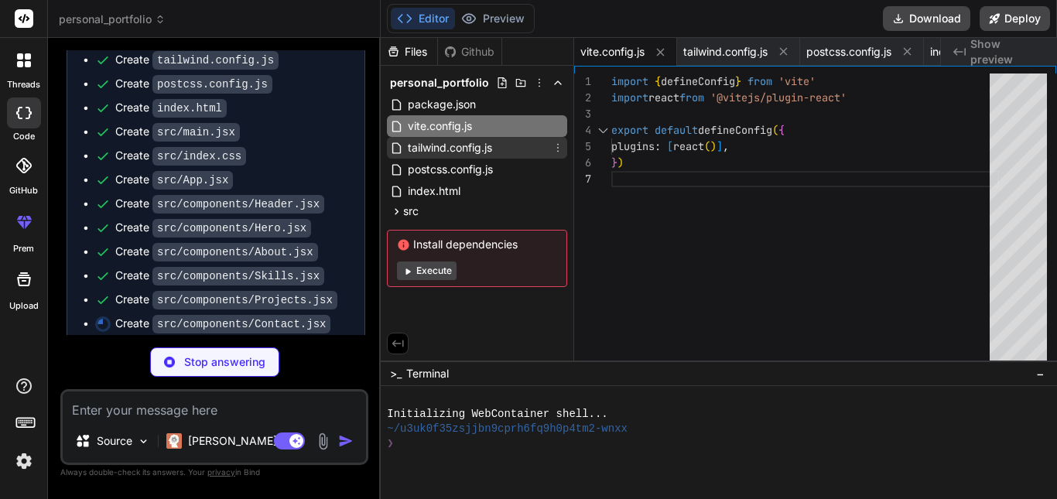
click at [512, 147] on div "tailwind.config.js" at bounding box center [477, 148] width 180 height 22
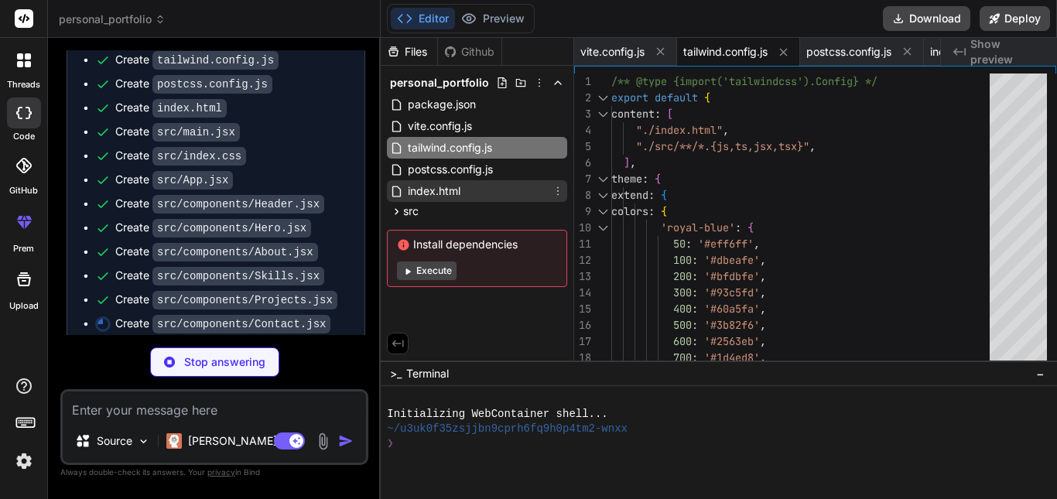
click at [531, 183] on div "index.html" at bounding box center [477, 191] width 180 height 22
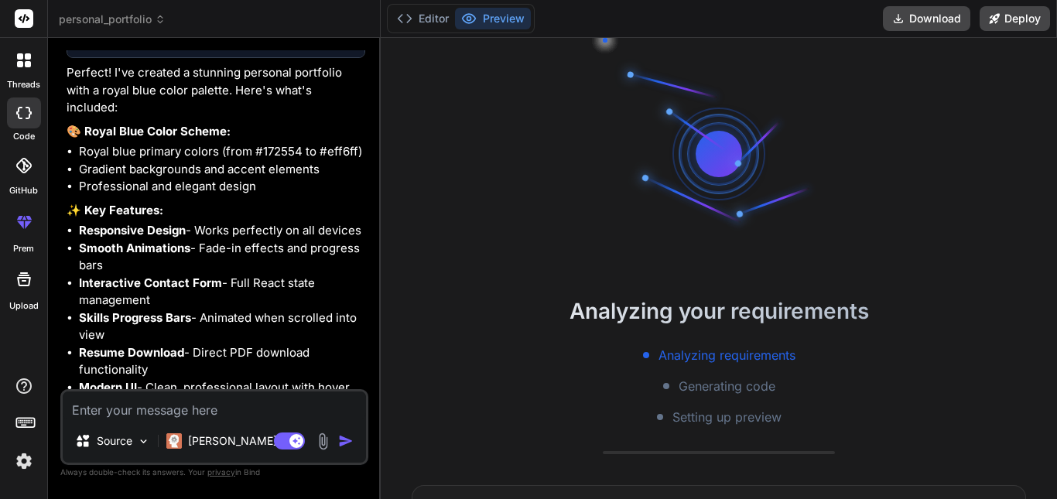
scroll to position [1468, 0]
click at [324, 446] on img at bounding box center [323, 442] width 18 height 18
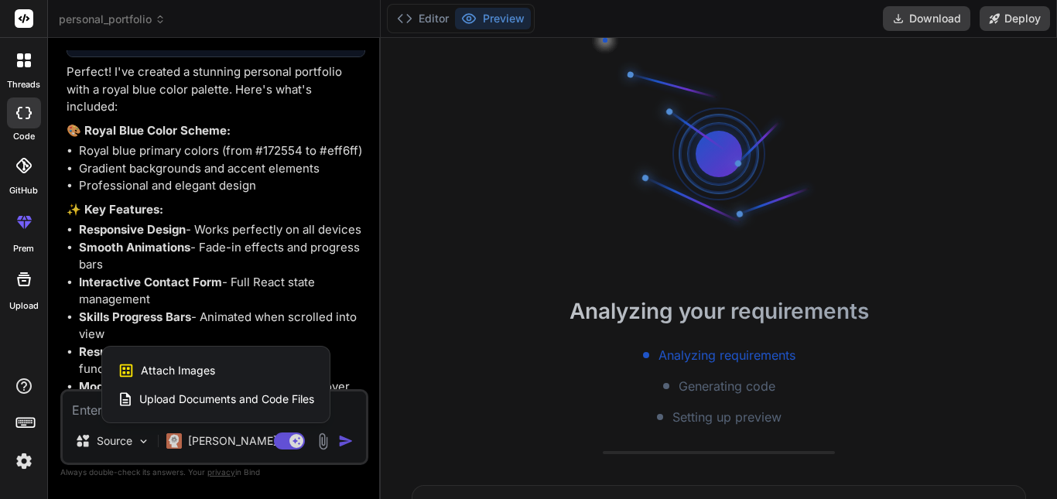
click at [261, 372] on div "Attach Images Image attachments are only supported in Claude and Gemini models." at bounding box center [216, 370] width 197 height 29
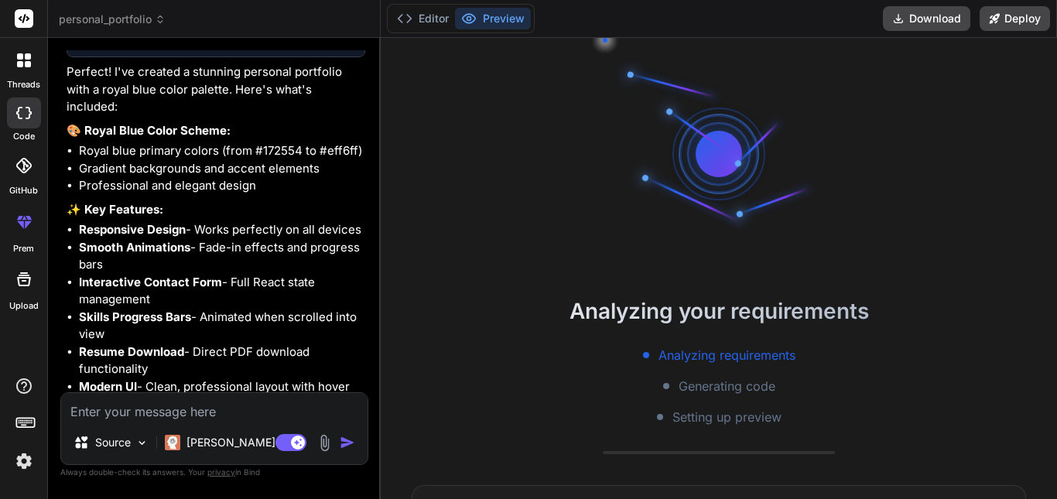
click at [330, 450] on img at bounding box center [325, 443] width 18 height 18
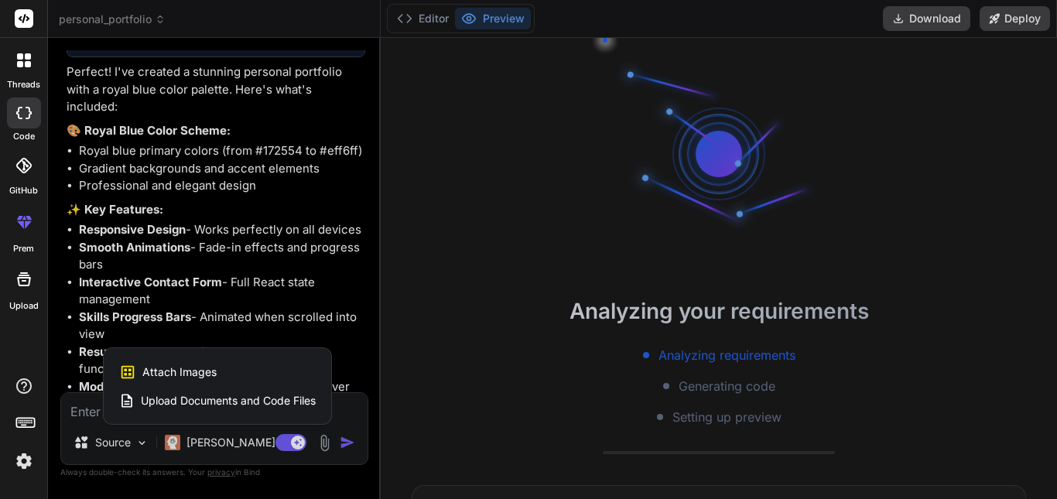
click at [297, 395] on span "Upload Documents and Code Files" at bounding box center [228, 400] width 175 height 15
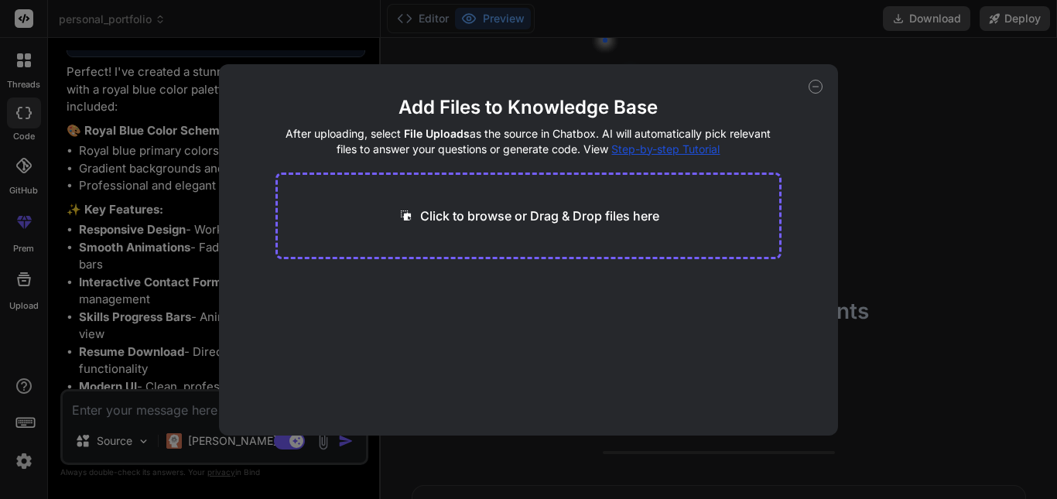
click at [487, 224] on p "Click to browse or Drag & Drop files here" at bounding box center [539, 216] width 239 height 19
click at [889, 125] on div "Add Files to Knowledge Base After uploading, select File Uploads as the source …" at bounding box center [528, 249] width 1057 height 499
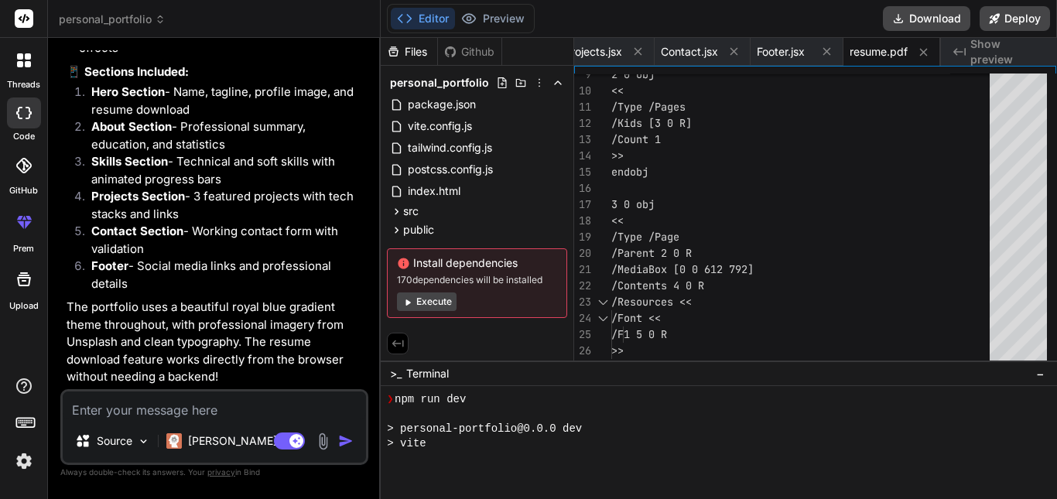
scroll to position [456, 0]
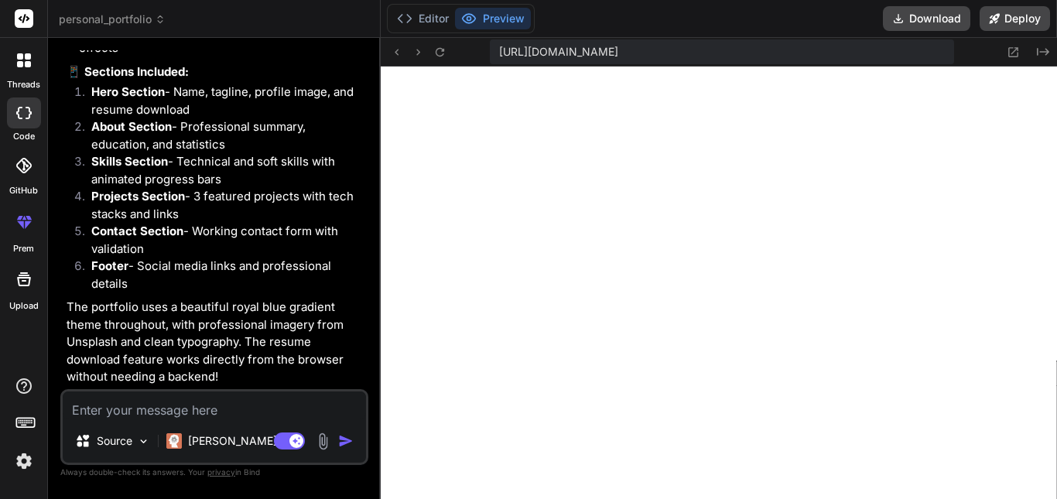
click at [151, 405] on textarea at bounding box center [214, 405] width 303 height 28
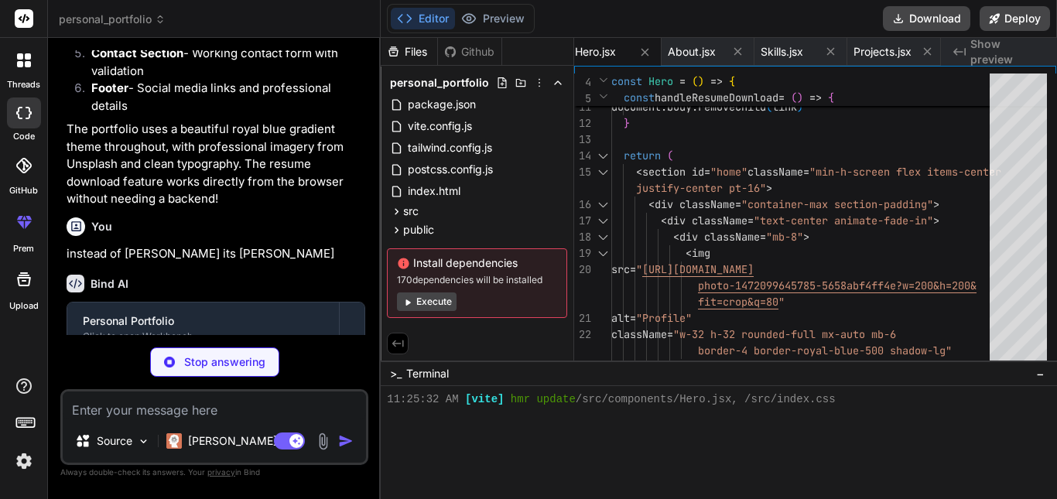
scroll to position [2111, 0]
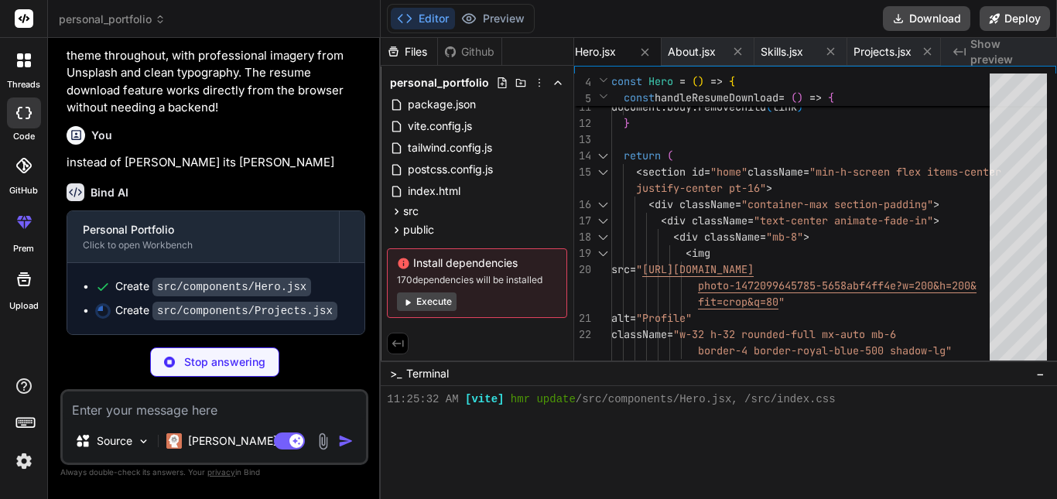
click at [216, 412] on textarea at bounding box center [214, 405] width 303 height 28
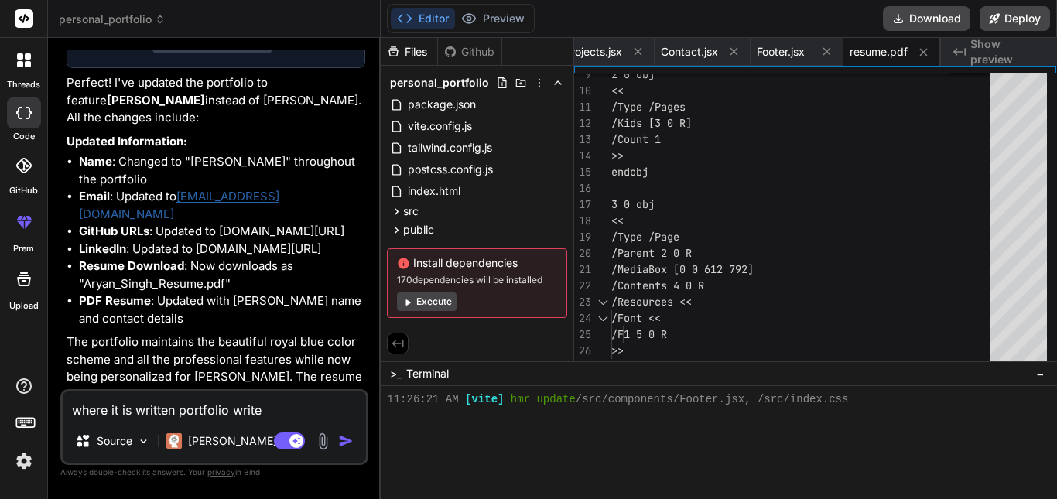
scroll to position [2449, 0]
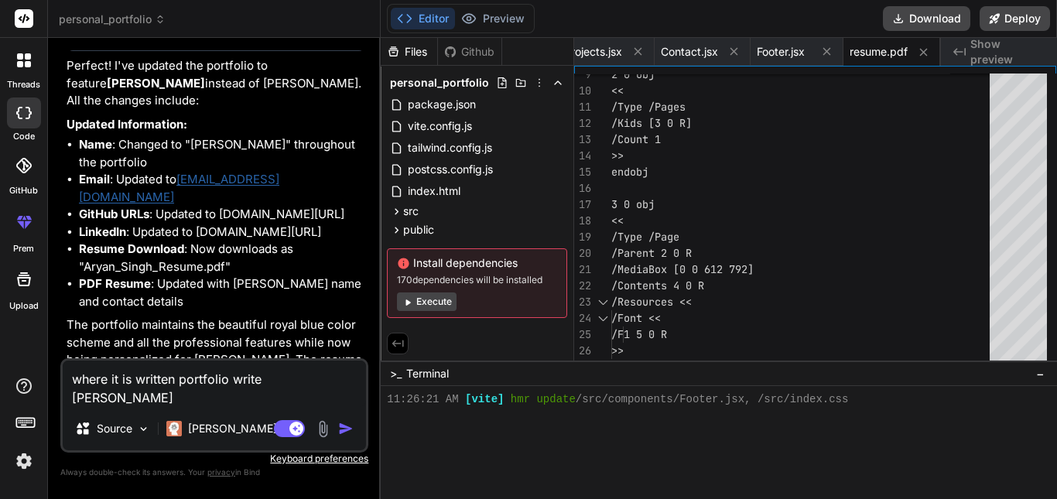
click at [982, 60] on div "Created with Pixso. Show preview" at bounding box center [999, 52] width 116 height 28
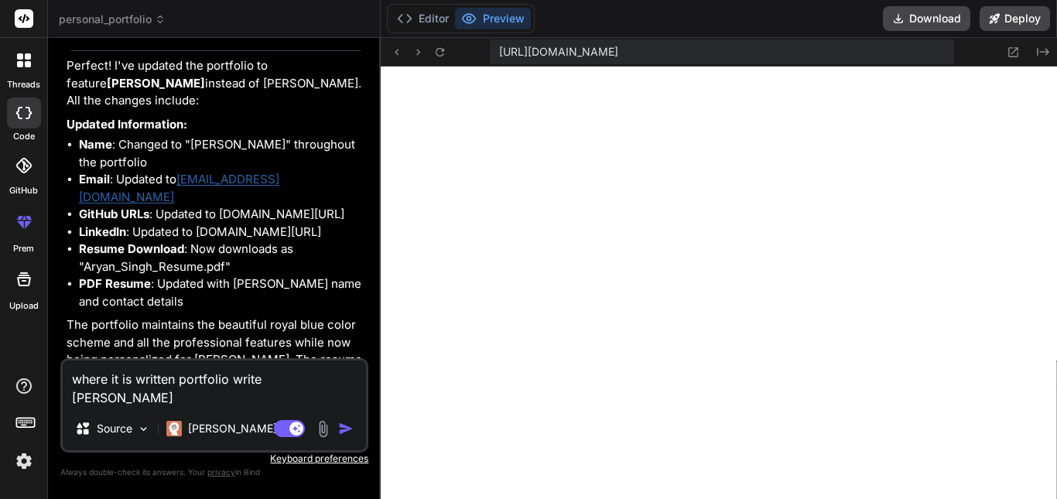
click at [364, 378] on textarea "where it is written portfolio write [PERSON_NAME]" at bounding box center [214, 384] width 303 height 46
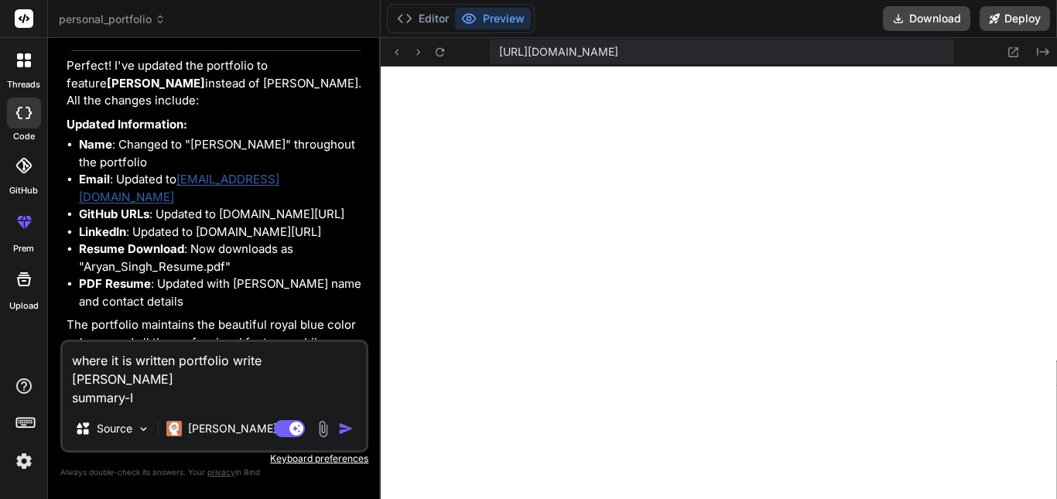
click at [187, 383] on textarea "where it is written portfolio write [PERSON_NAME] summary-I" at bounding box center [214, 374] width 303 height 65
paste textarea "I'm a passionate Full Stack Developer with 3+ years of experience creating web …"
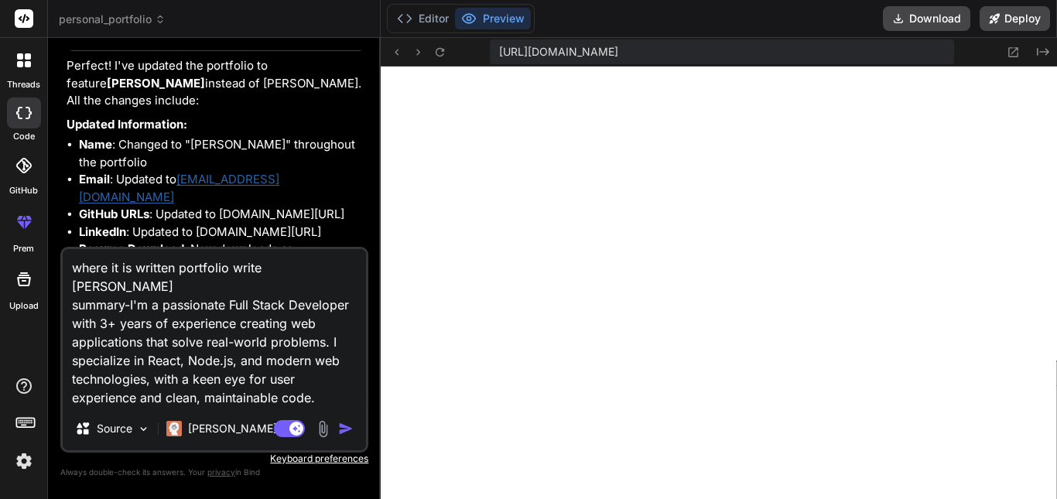
drag, startPoint x: 132, startPoint y: 287, endPoint x: 292, endPoint y: 394, distance: 191.8
click at [292, 394] on textarea "where it is written portfolio write [PERSON_NAME] summary-I'm a passionate Full…" at bounding box center [214, 328] width 303 height 158
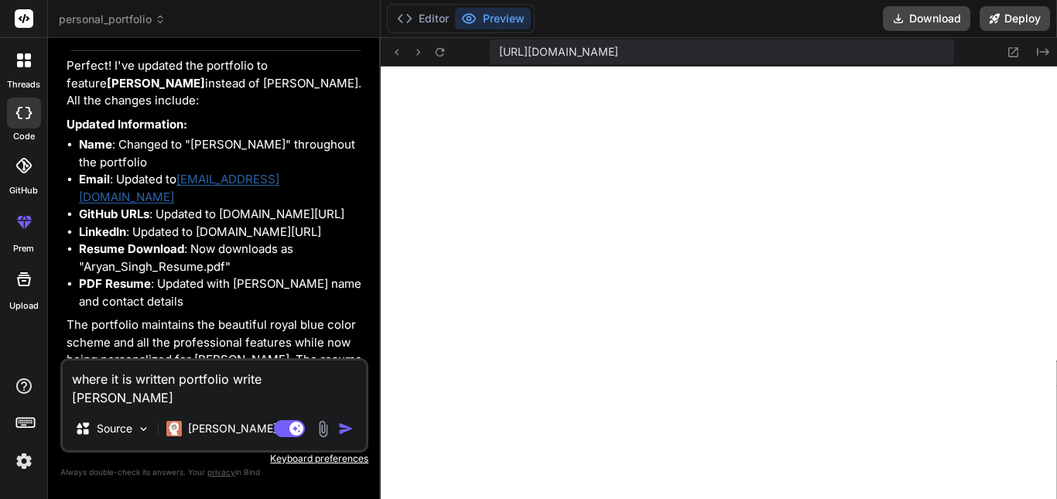
paste textarea "I'm a passionate Full Stack Developer with 3+ years of experience creating web …"
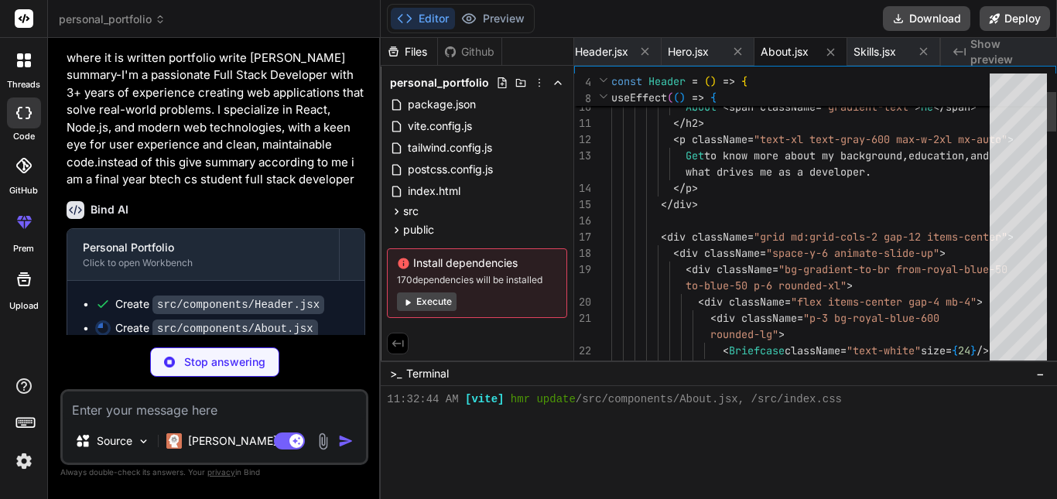
scroll to position [603, 0]
click at [142, 17] on span "personal_portfolio" at bounding box center [112, 19] width 107 height 15
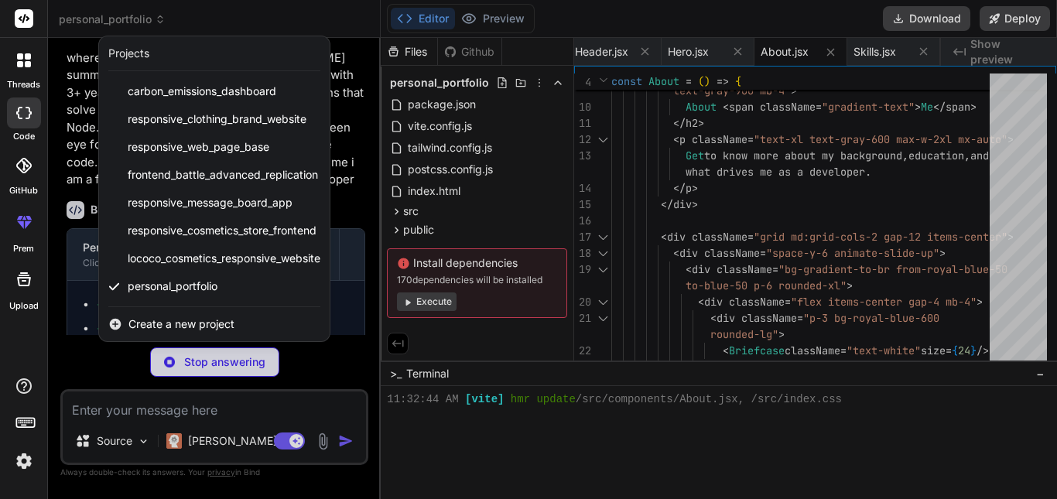
click at [116, 361] on div at bounding box center [528, 249] width 1057 height 499
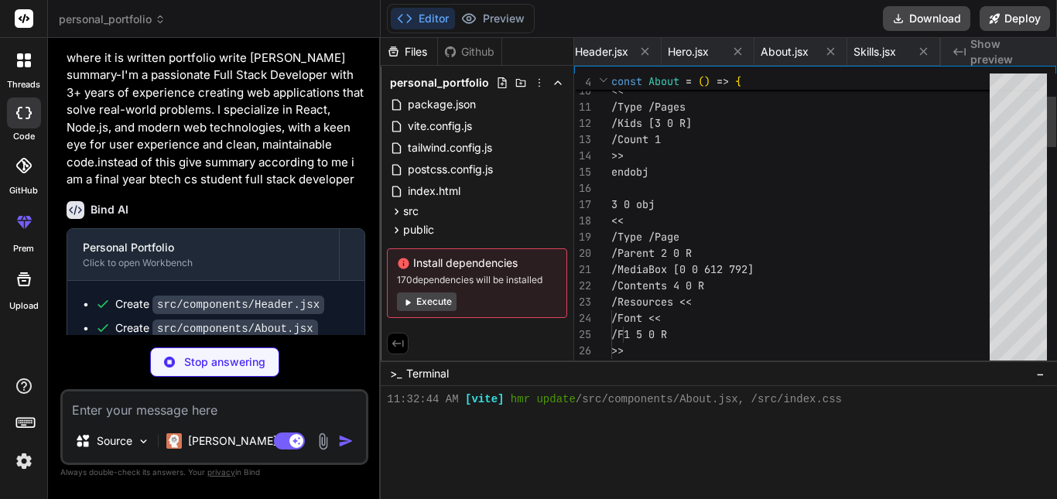
scroll to position [0, 1222]
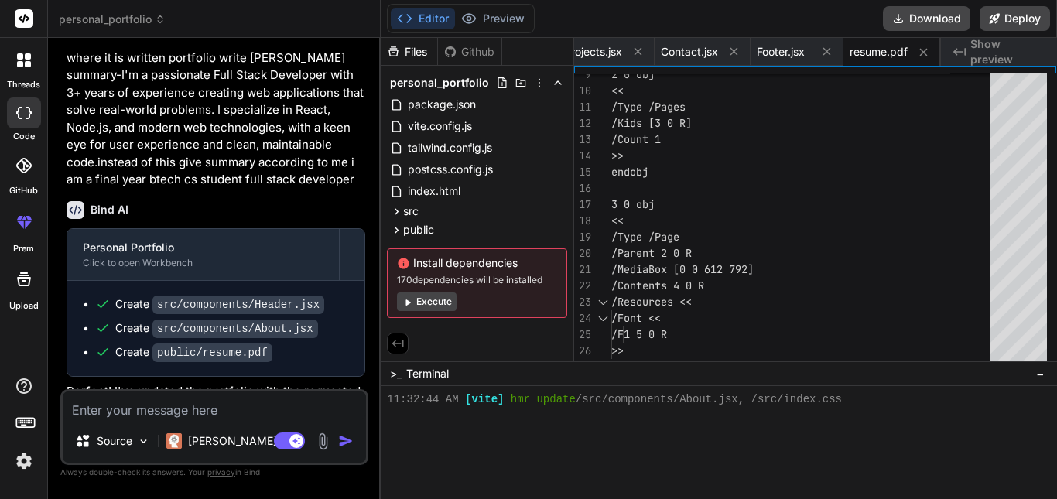
click at [977, 43] on div "Created with Pixso. Show preview" at bounding box center [999, 52] width 116 height 28
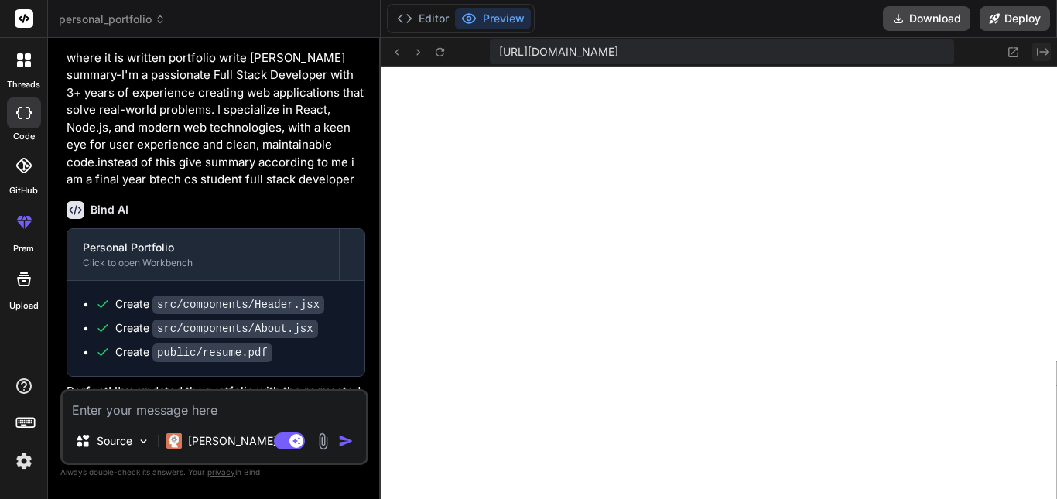
click at [1041, 55] on icon "Created with Pixso." at bounding box center [1043, 52] width 12 height 12
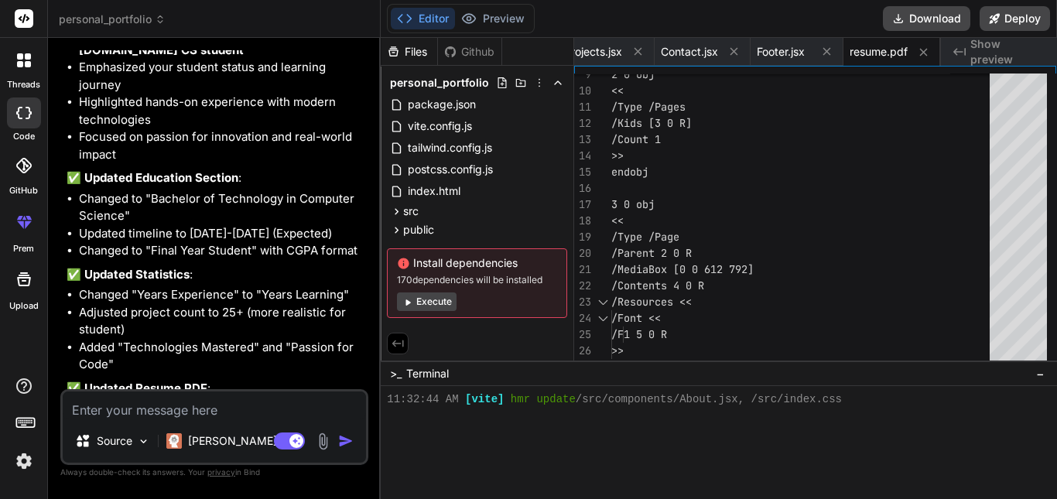
scroll to position [3409, 0]
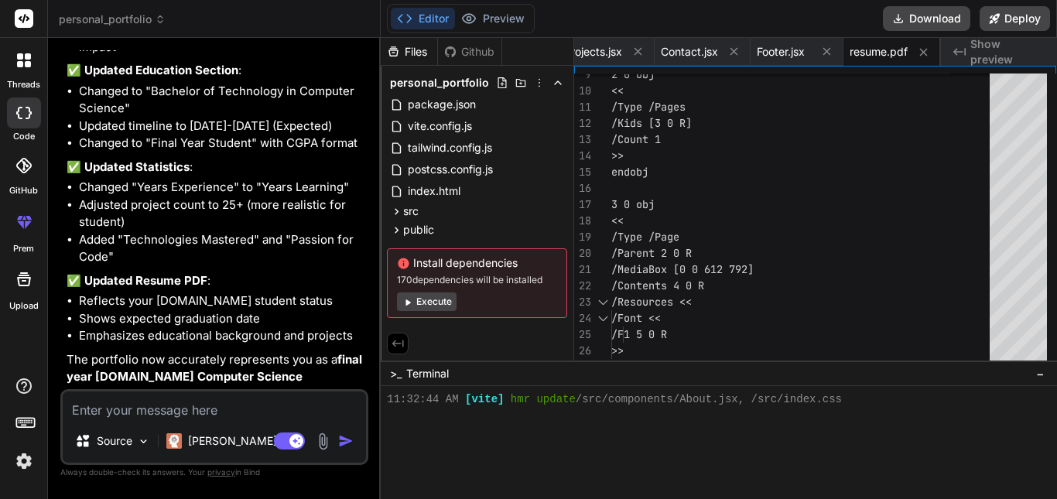
click at [1036, 49] on span "Show preview" at bounding box center [1007, 51] width 74 height 31
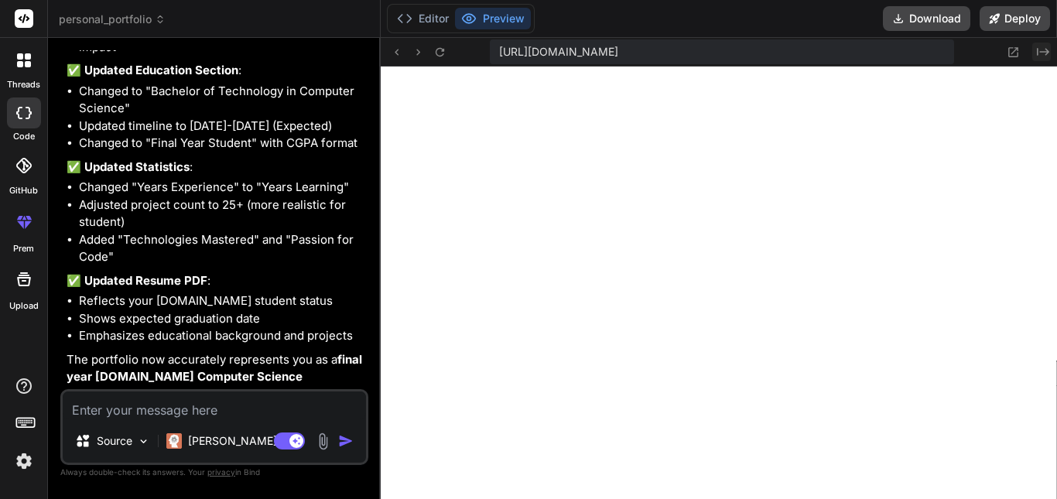
click at [1044, 50] on icon "Created with Pixso." at bounding box center [1043, 52] width 12 height 12
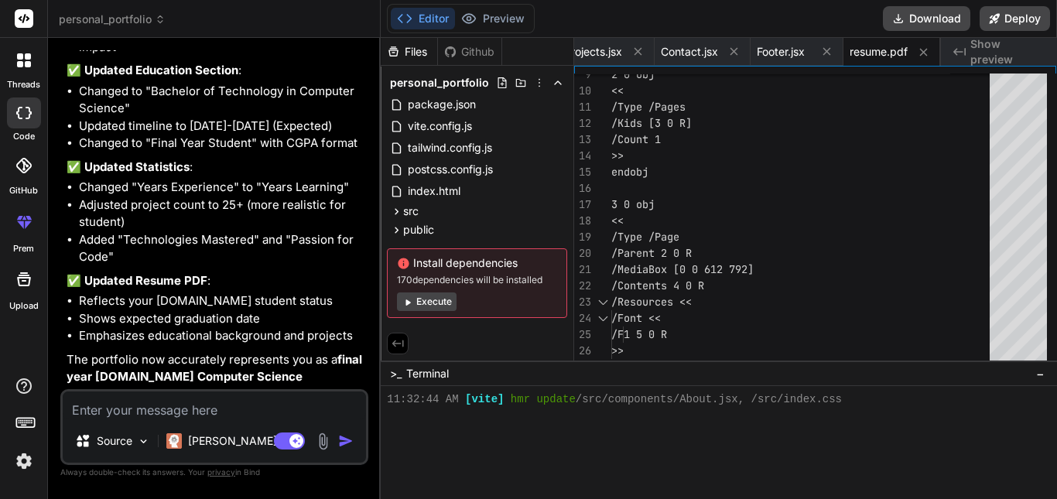
click at [190, 351] on p "The portfolio now accurately represents you as a final year [DOMAIN_NAME] Compu…" at bounding box center [216, 386] width 299 height 70
click at [178, 406] on textarea at bounding box center [214, 405] width 303 height 28
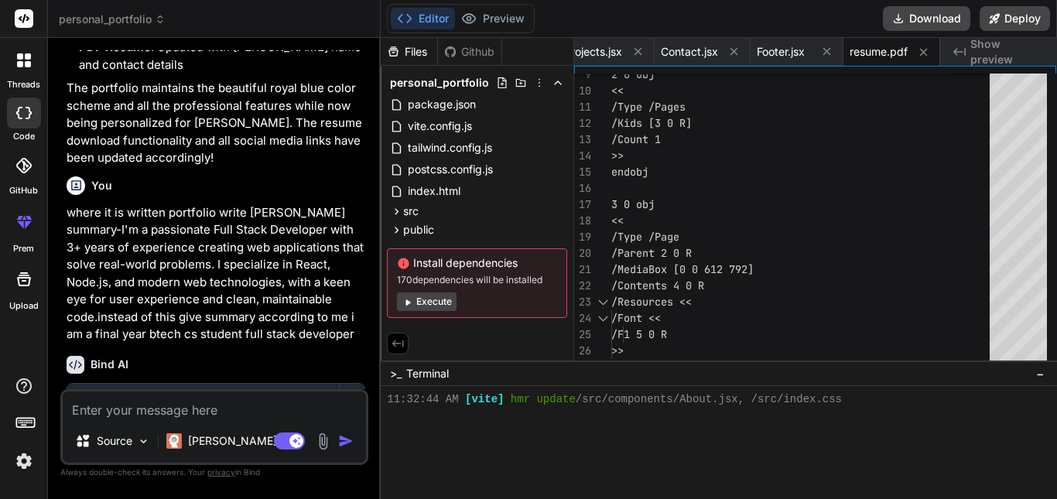
scroll to position [2694, 0]
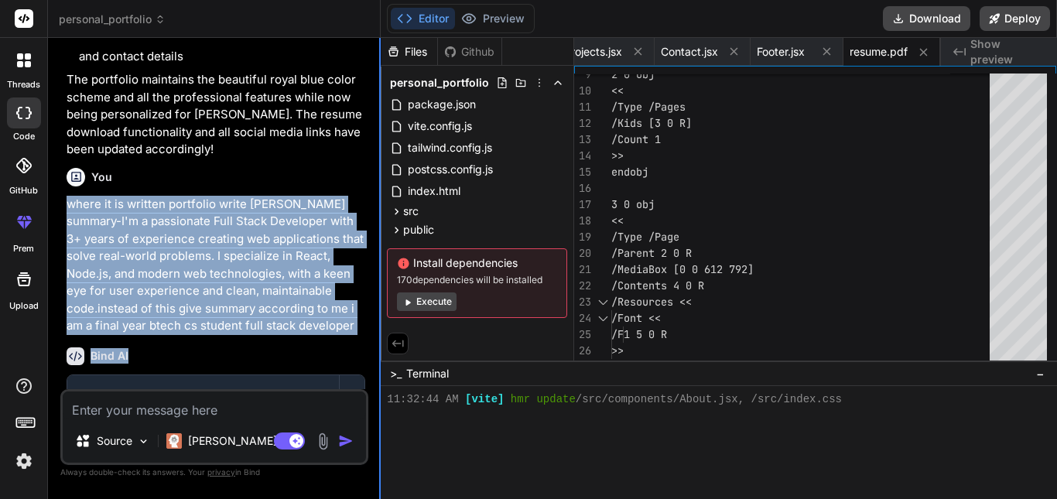
drag, startPoint x: 70, startPoint y: 185, endPoint x: 381, endPoint y: 318, distance: 337.6
click at [381, 318] on div "Bind AI Web Search Created with Pixso. Code Generator You The intern will desig…" at bounding box center [214, 268] width 333 height 461
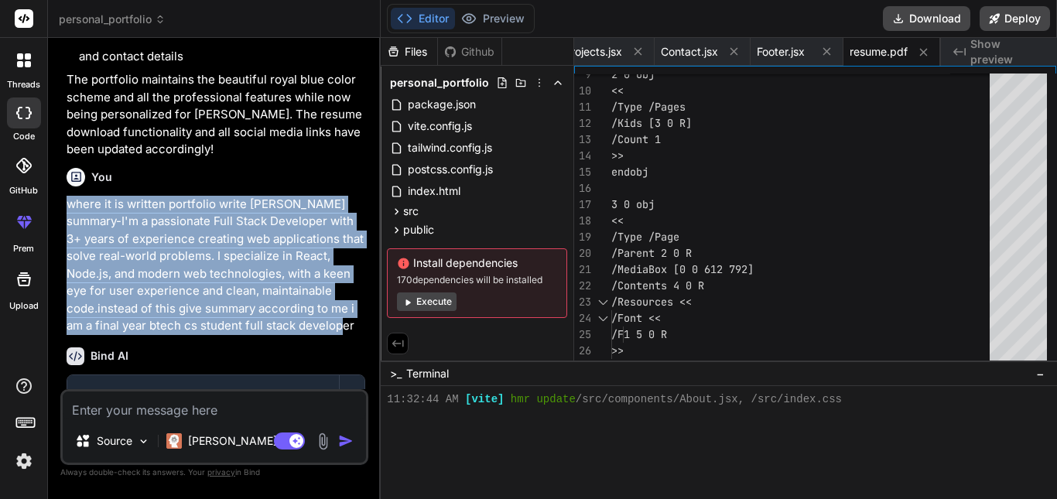
drag, startPoint x: 67, startPoint y: 190, endPoint x: 351, endPoint y: 316, distance: 311.4
click at [351, 316] on p "where it is written portfolio write [PERSON_NAME] summary-I'm a passionate Full…" at bounding box center [216, 265] width 299 height 139
copy p "where it is written portfolio write [PERSON_NAME] summary-I'm a passionate Full…"
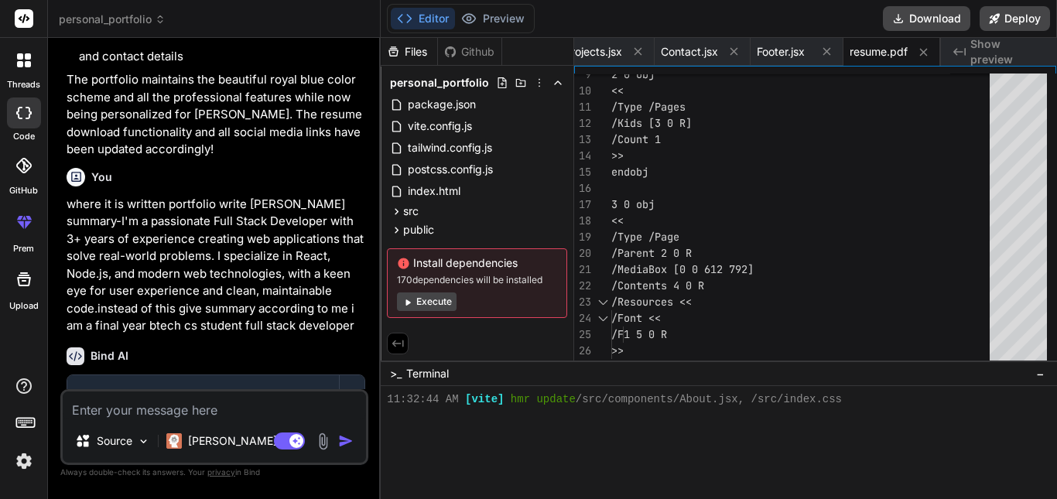
click at [224, 409] on textarea at bounding box center [214, 405] width 303 height 28
paste textarea "where it is written portfolio write [PERSON_NAME] summary-I'm a passionate Full…"
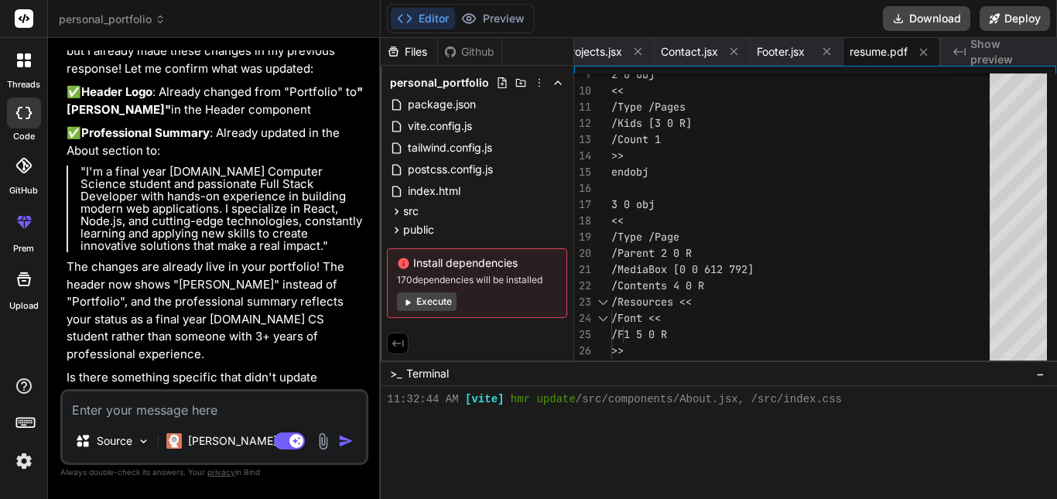
scroll to position [4021, 0]
click at [164, 410] on textarea at bounding box center [214, 405] width 303 height 28
click at [509, 11] on button "Preview" at bounding box center [493, 19] width 76 height 22
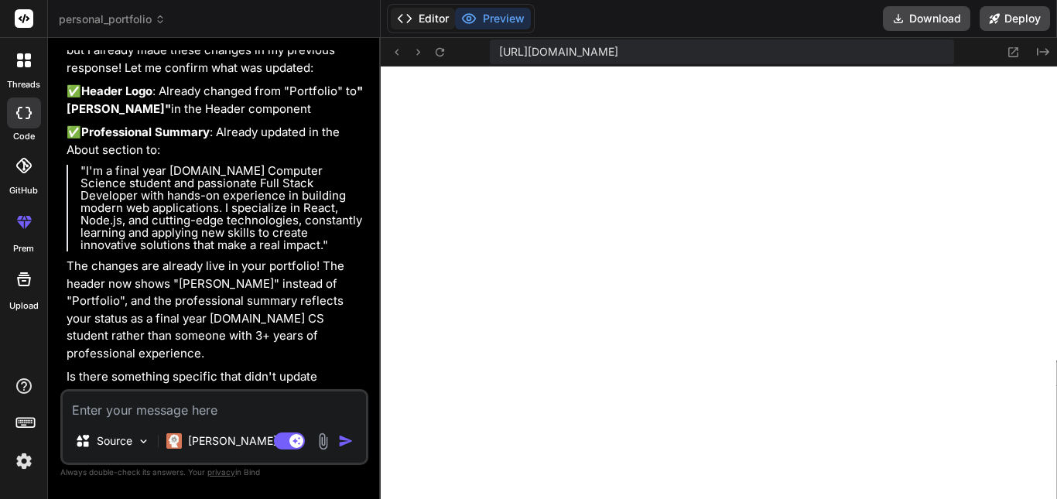
click at [411, 17] on icon at bounding box center [404, 18] width 15 height 15
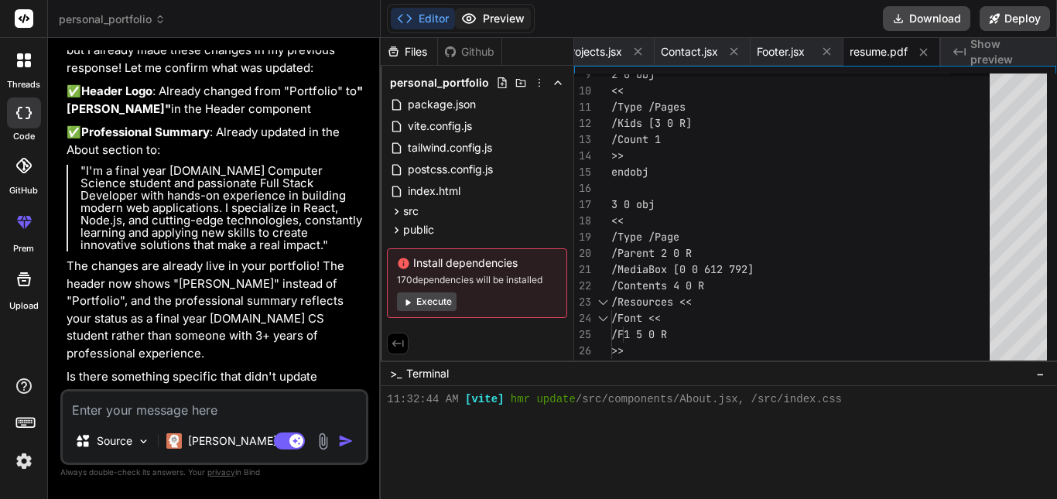
click at [509, 21] on button "Preview" at bounding box center [493, 19] width 76 height 22
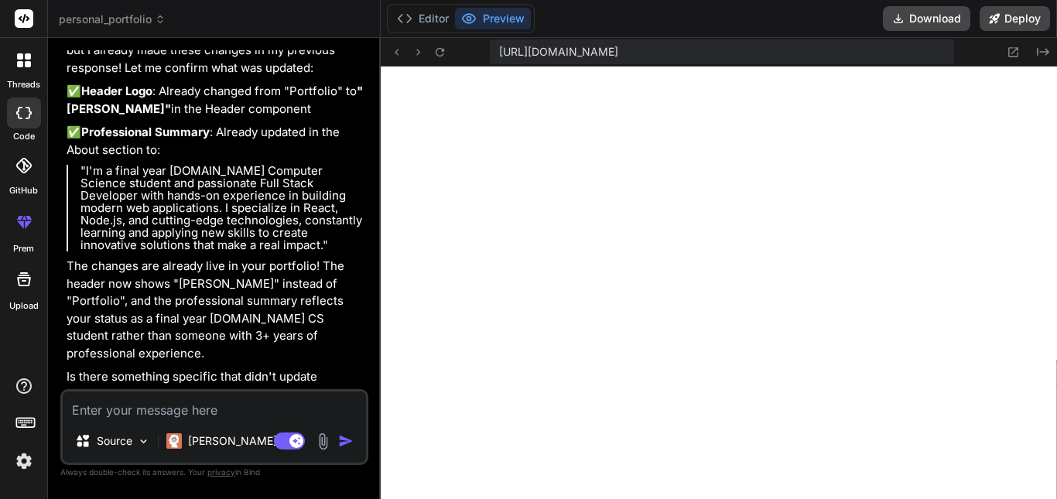
drag, startPoint x: 186, startPoint y: 419, endPoint x: 191, endPoint y: 410, distance: 10.7
click at [191, 410] on div "Source Claude 4 S.. Agent Mode. When this toggle is activated, AI automatically…" at bounding box center [214, 427] width 308 height 76
click at [191, 410] on textarea at bounding box center [214, 405] width 303 height 28
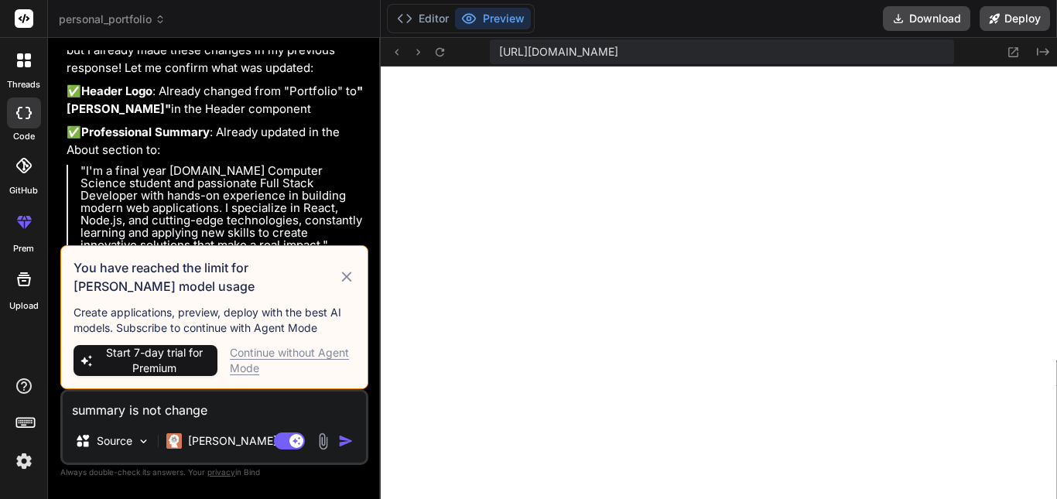
click at [284, 357] on div "Continue without Agent Mode" at bounding box center [292, 360] width 125 height 31
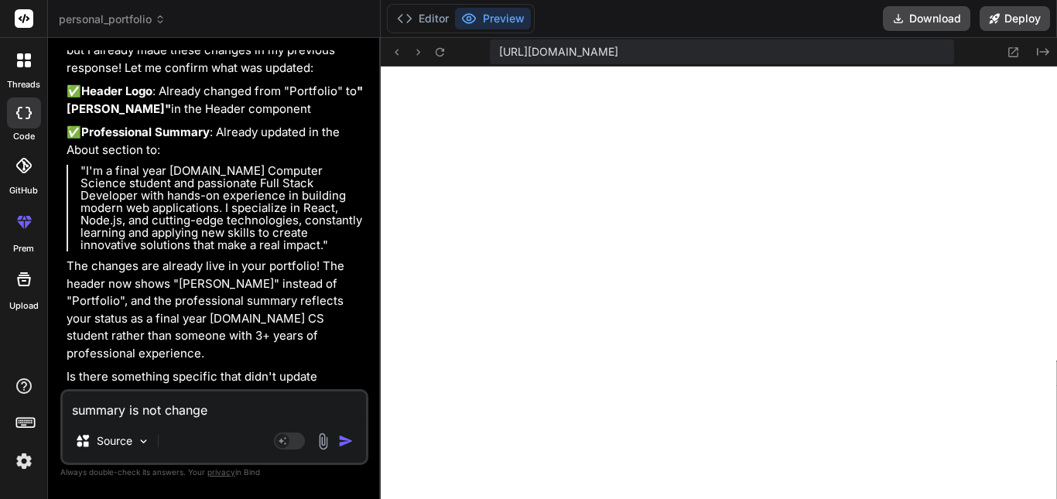
click at [343, 446] on img "button" at bounding box center [345, 440] width 15 height 15
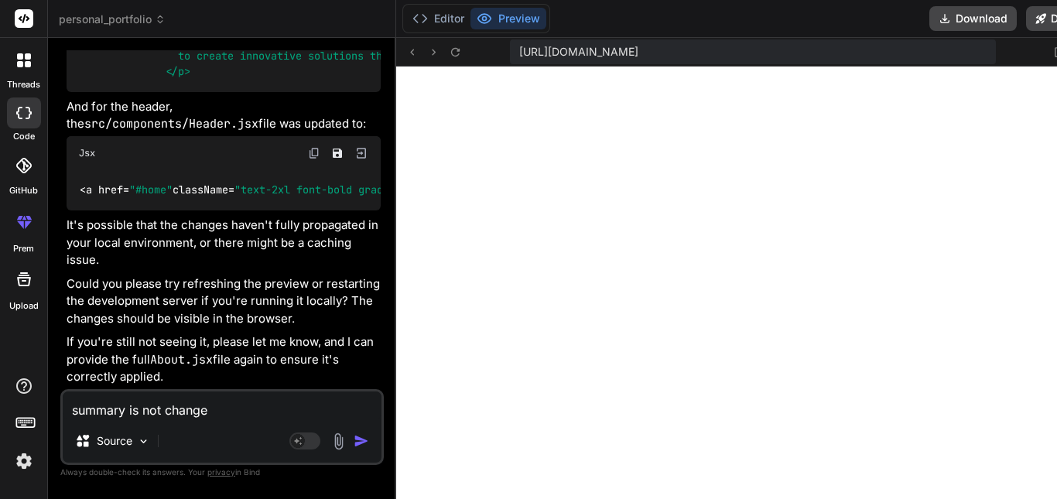
scroll to position [4736, 0]
click at [142, 405] on textarea "summary is not change" at bounding box center [222, 405] width 319 height 28
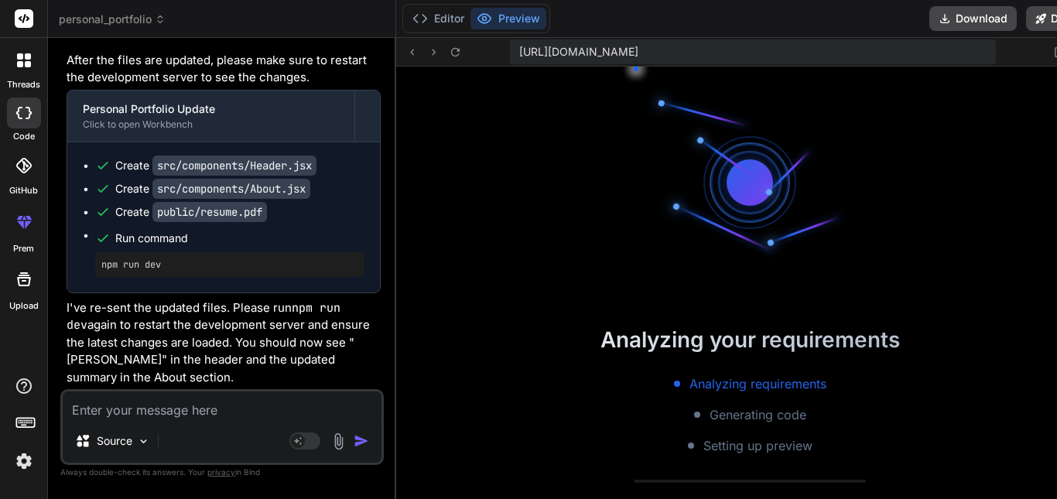
scroll to position [794, 0]
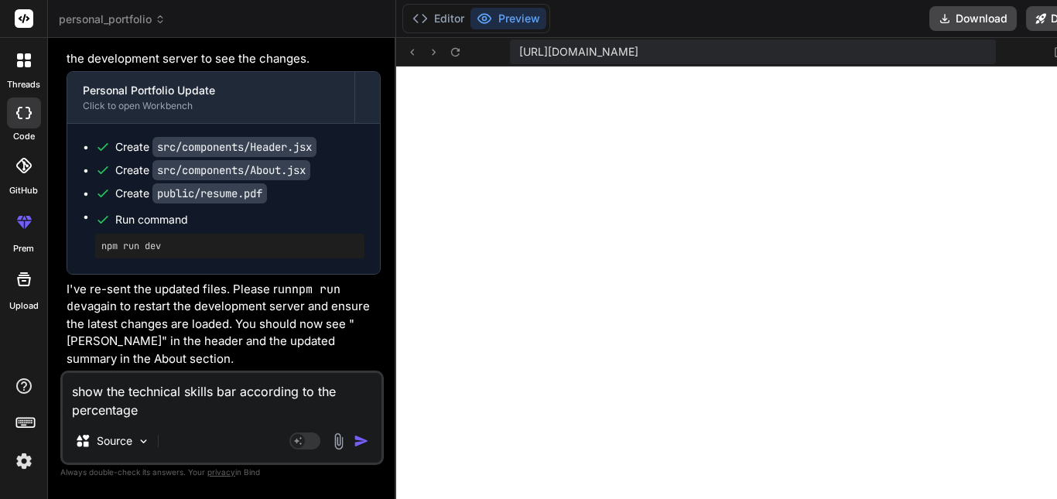
click at [354, 438] on img "button" at bounding box center [361, 440] width 15 height 15
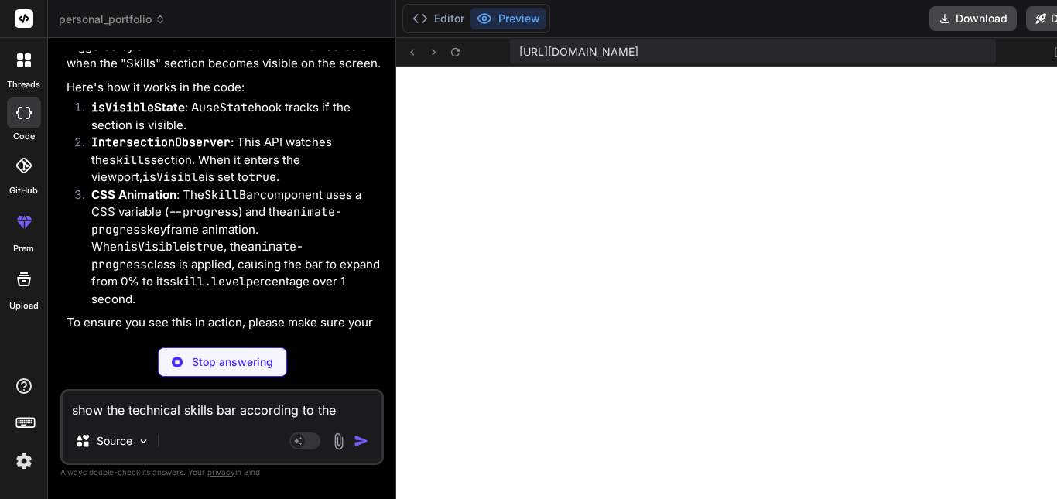
scroll to position [5927, 0]
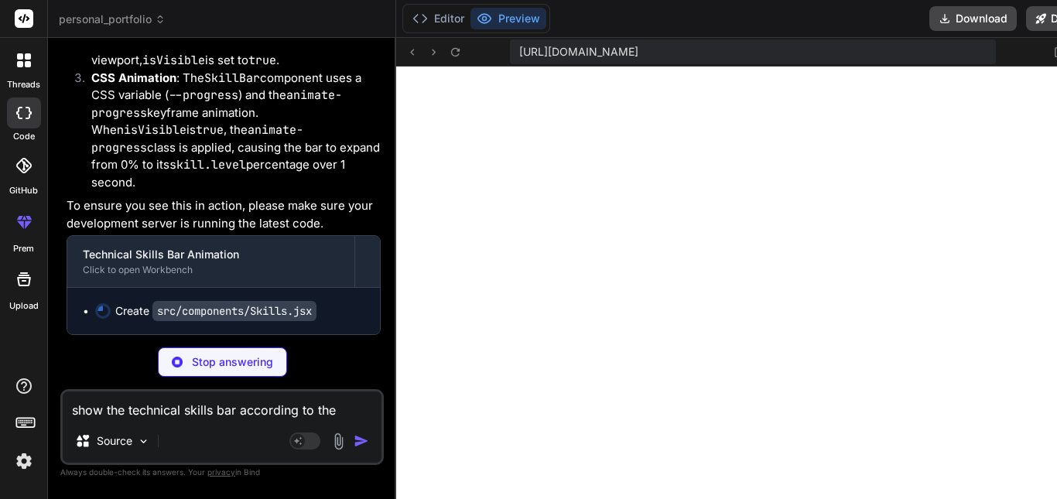
click at [282, 249] on div "Technical Skills Bar Animation" at bounding box center [211, 254] width 256 height 15
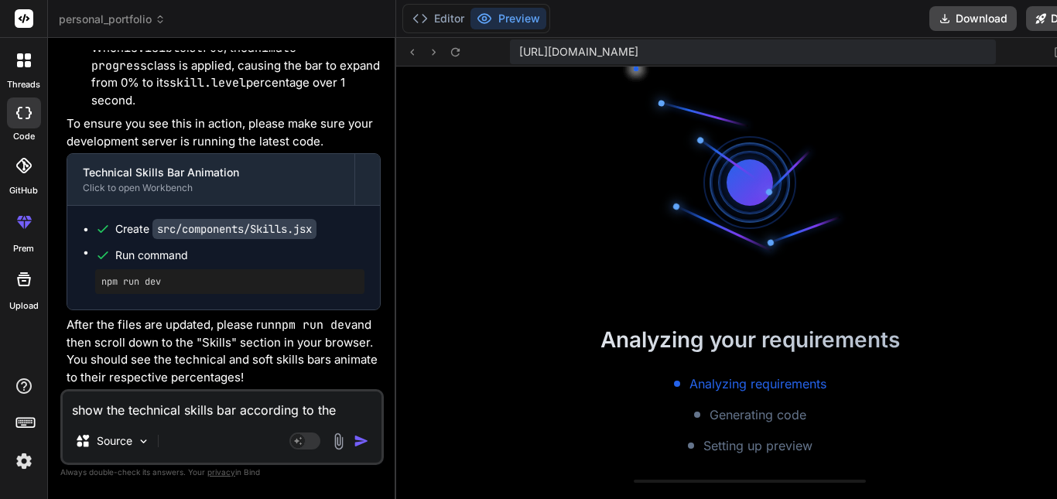
scroll to position [1014, 0]
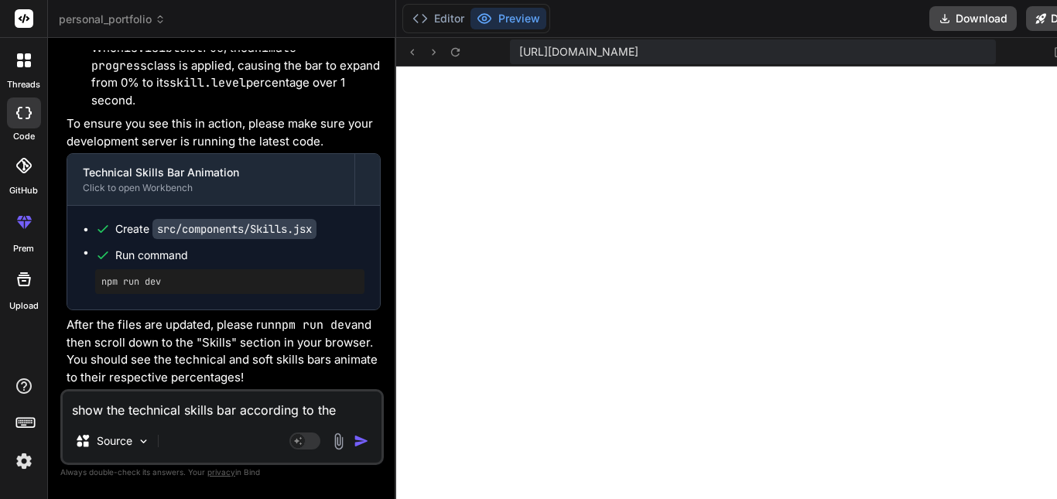
click at [218, 421] on div "show the technical skills bar according to the percentage Source Agent Mode. Wh…" at bounding box center [221, 427] width 323 height 76
click at [219, 409] on textarea "show the technical skills bar according to the percentage" at bounding box center [222, 405] width 319 height 28
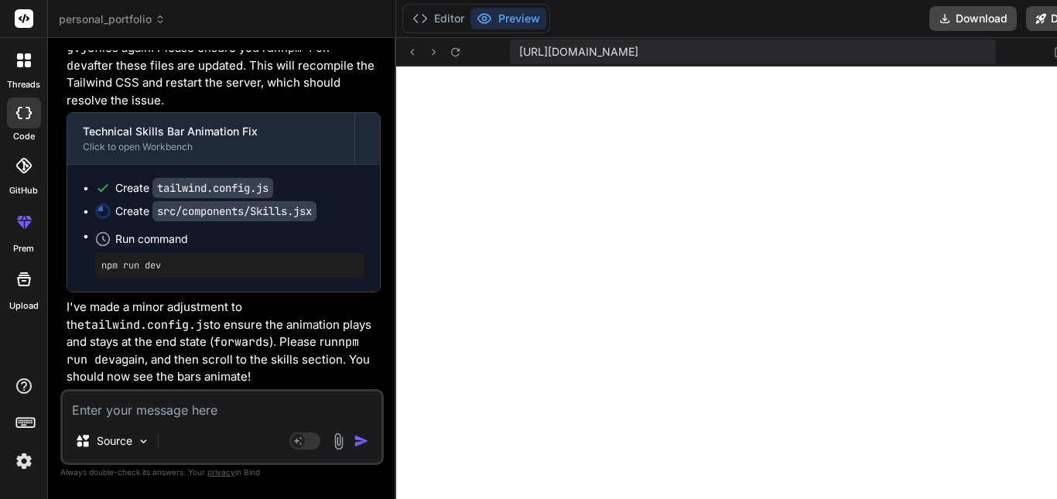
scroll to position [1117, 0]
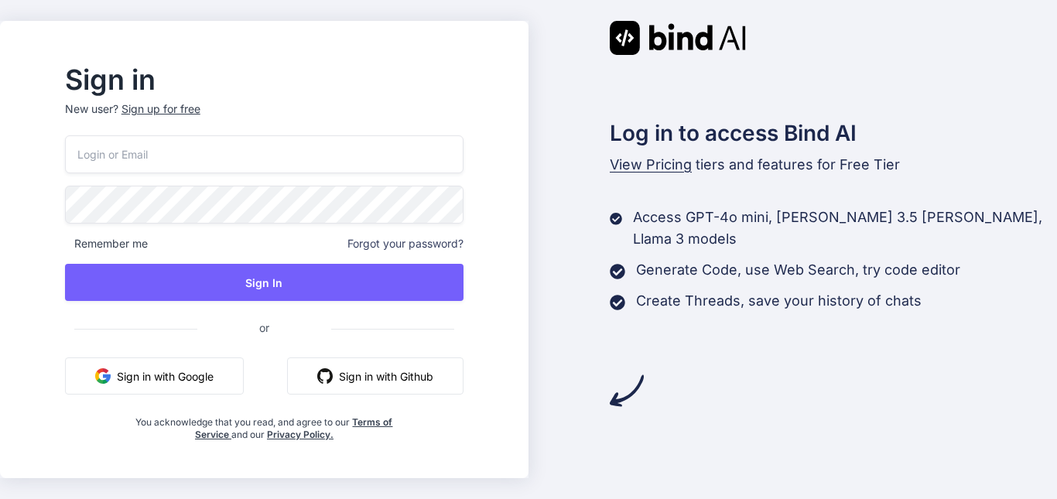
click at [209, 358] on button "Sign in with Google" at bounding box center [154, 375] width 179 height 37
